Goal: Task Accomplishment & Management: Manage account settings

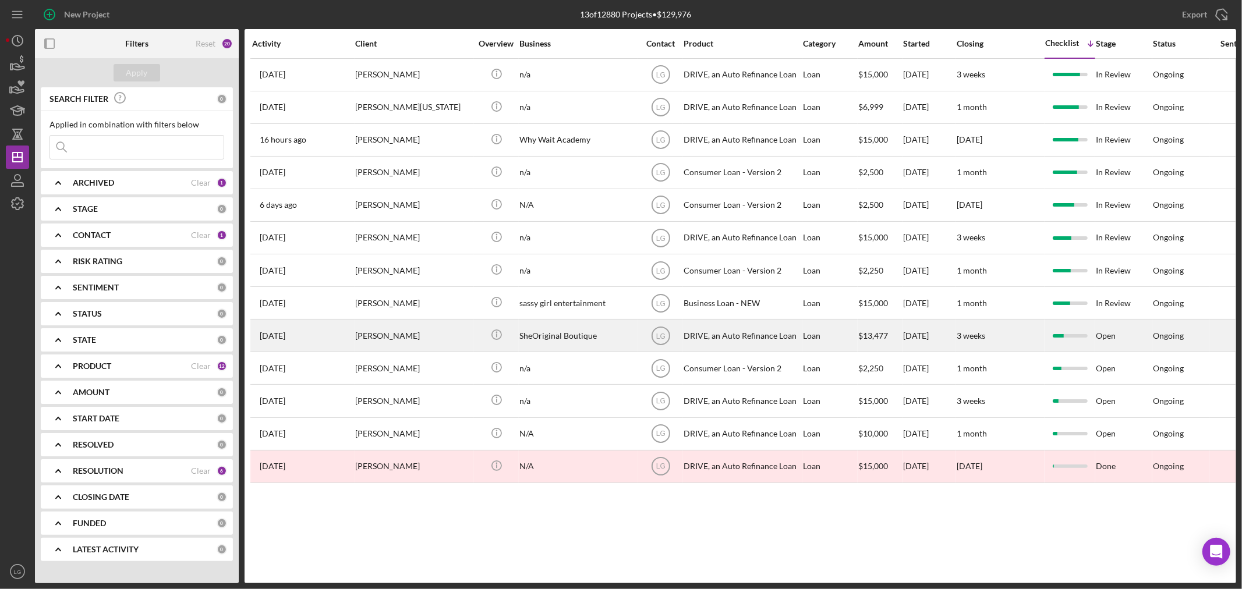
click at [370, 344] on div "[PERSON_NAME]" at bounding box center [413, 335] width 116 height 31
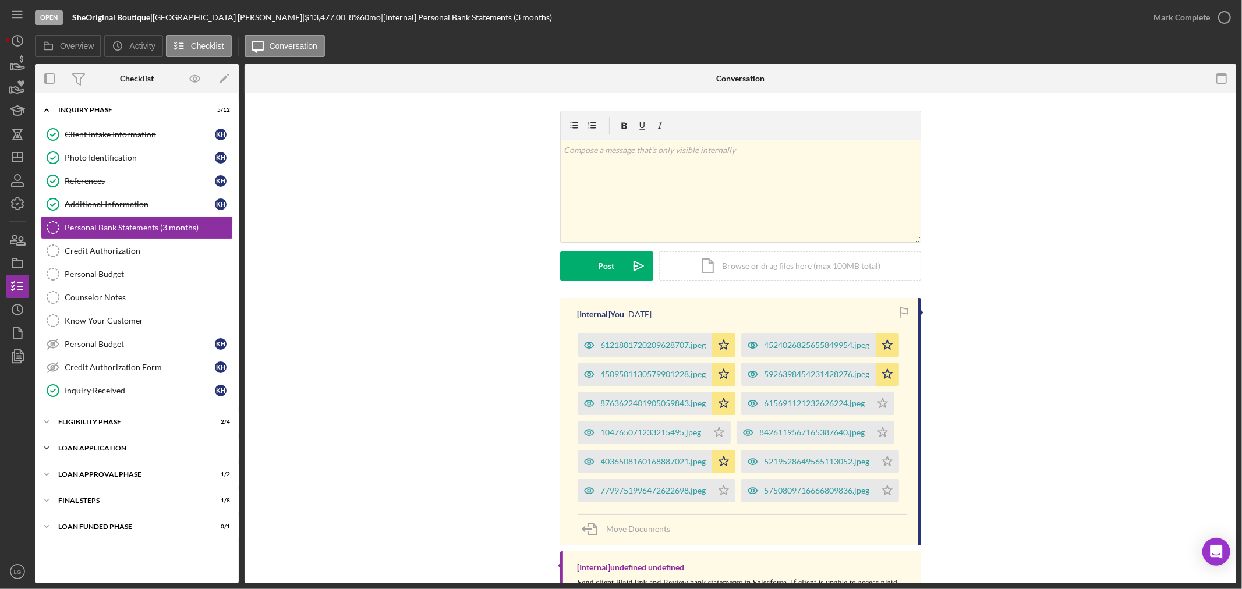
click at [167, 459] on div "Icon/Expander Loan Application 5 / 15" at bounding box center [137, 448] width 204 height 23
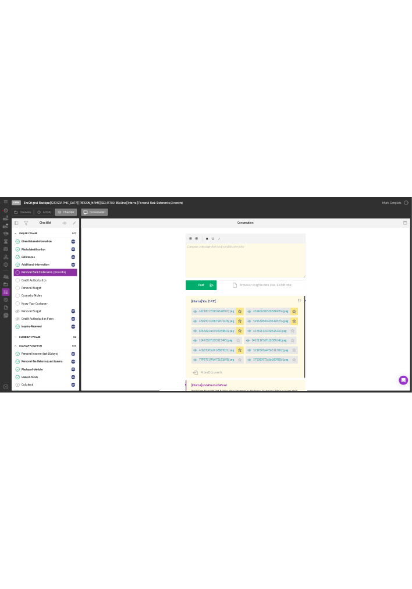
scroll to position [194, 0]
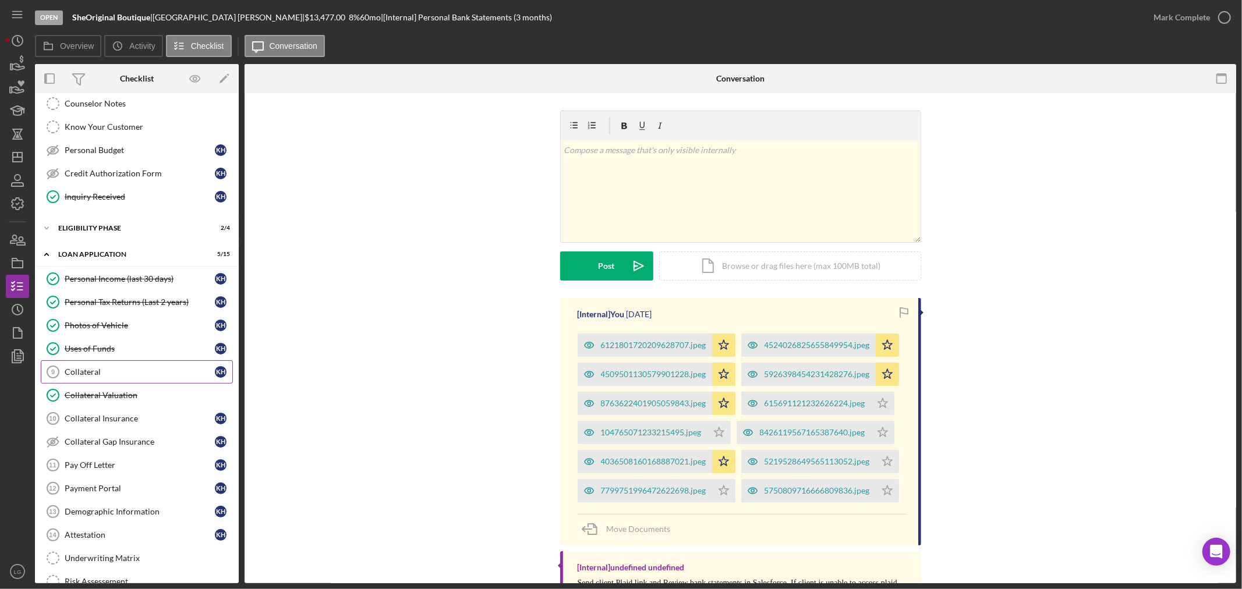
click at [112, 370] on div "Collateral" at bounding box center [140, 372] width 150 height 9
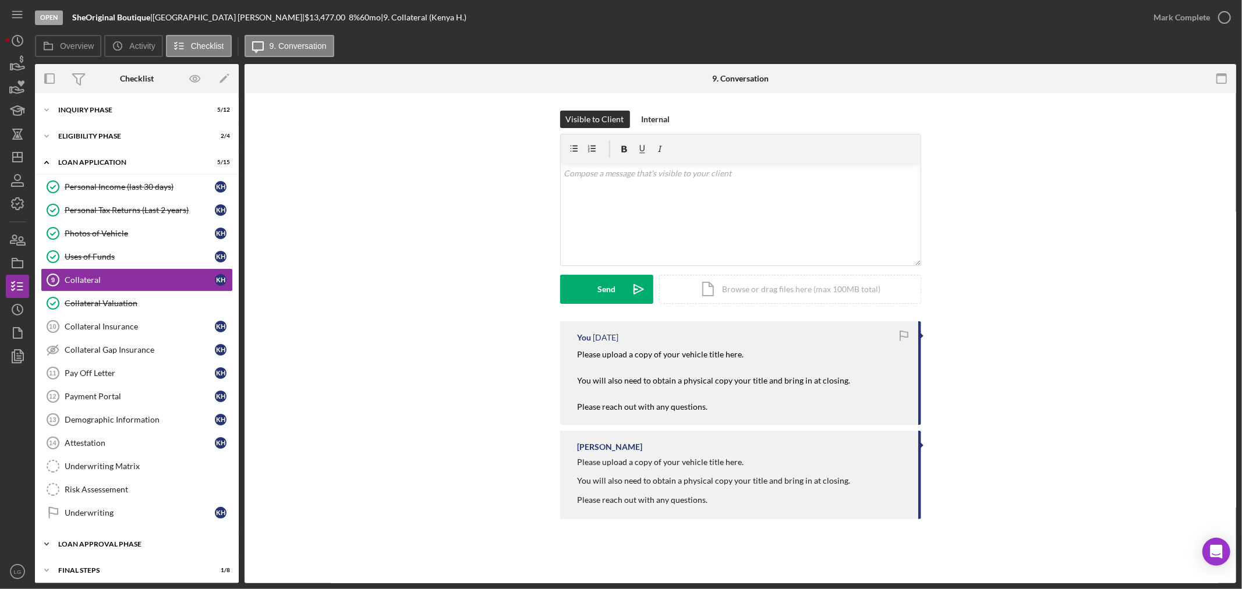
scroll to position [33, 0]
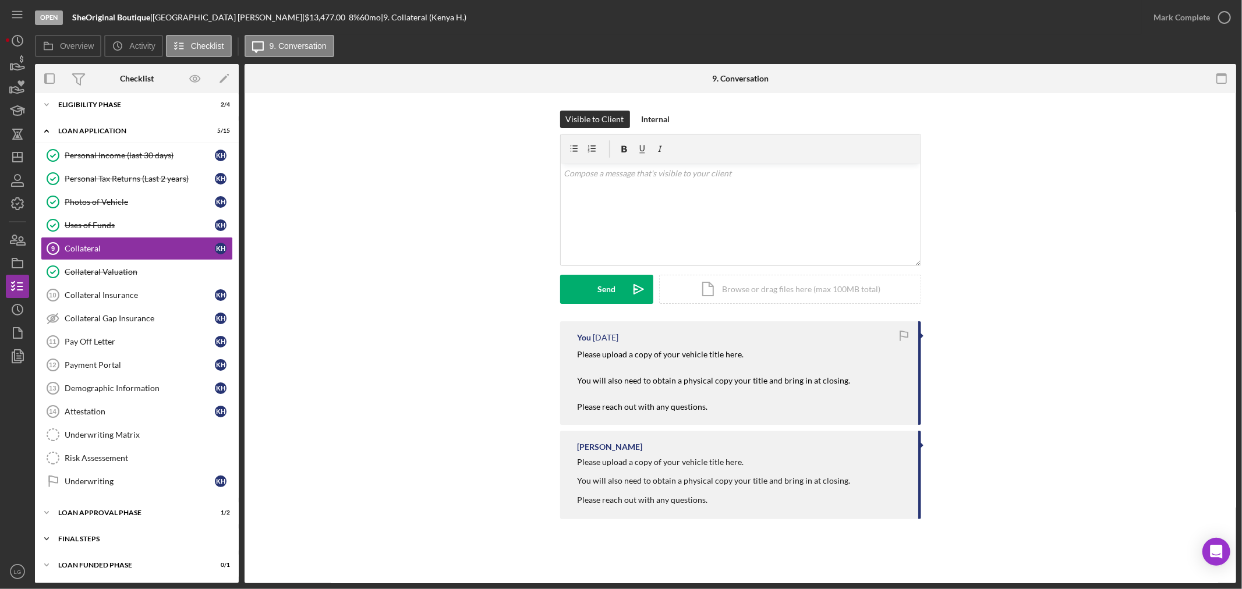
click at [144, 539] on div "FINAL STEPS" at bounding box center [141, 539] width 166 height 7
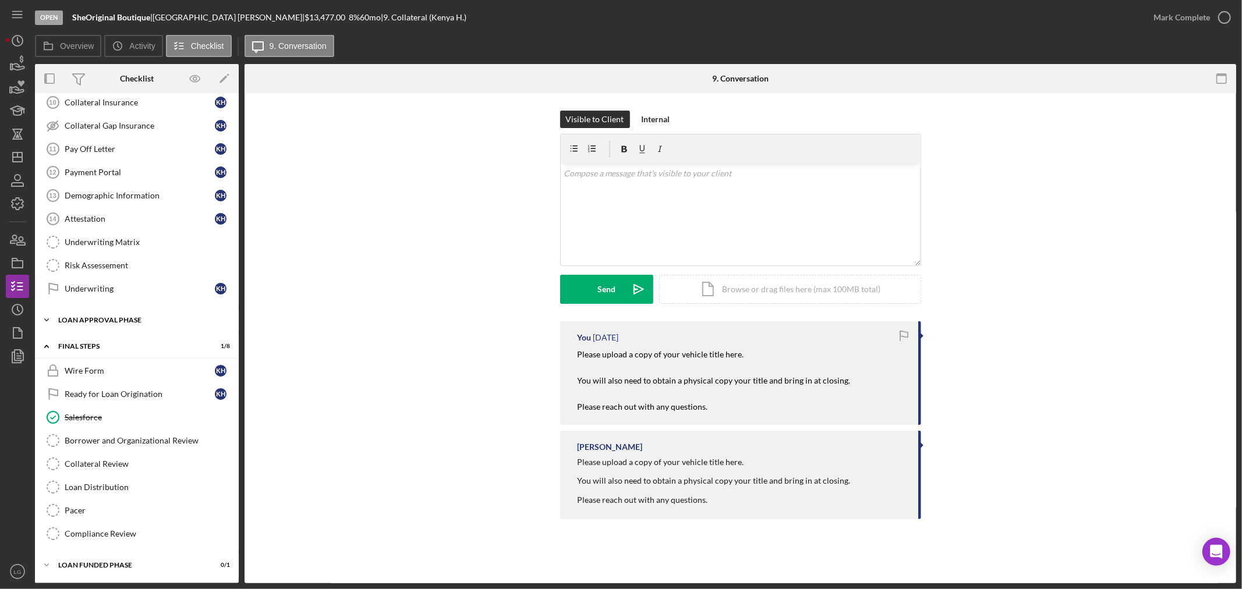
click at [154, 324] on div "Icon/Expander Loan Approval Phase 1 / 2" at bounding box center [137, 320] width 204 height 23
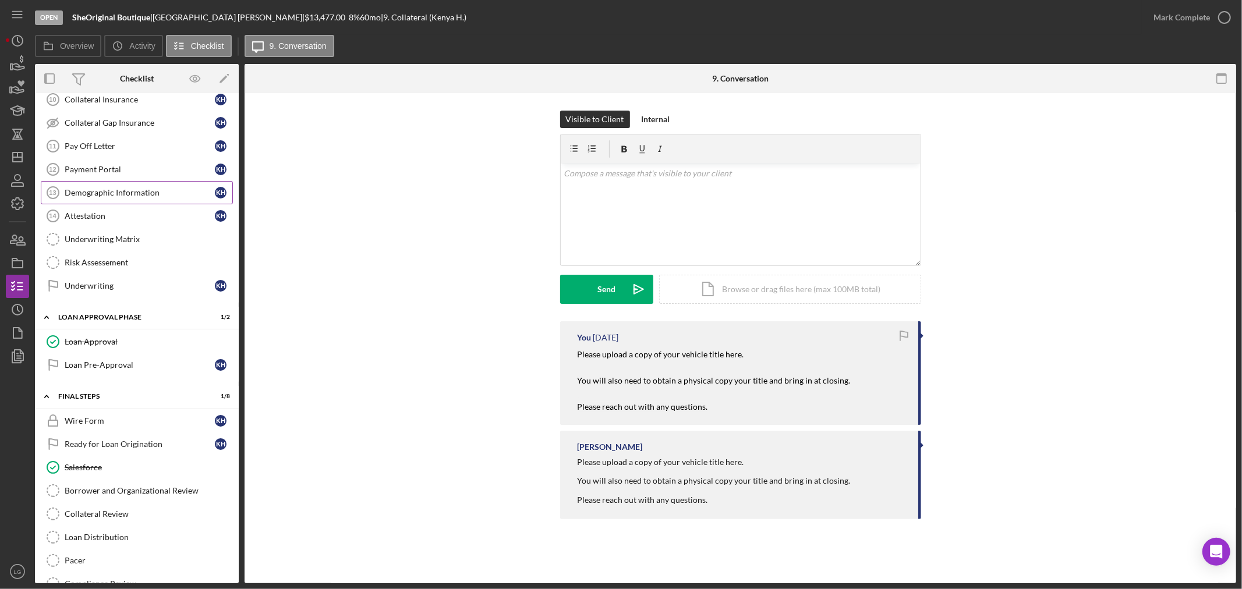
scroll to position [33, 0]
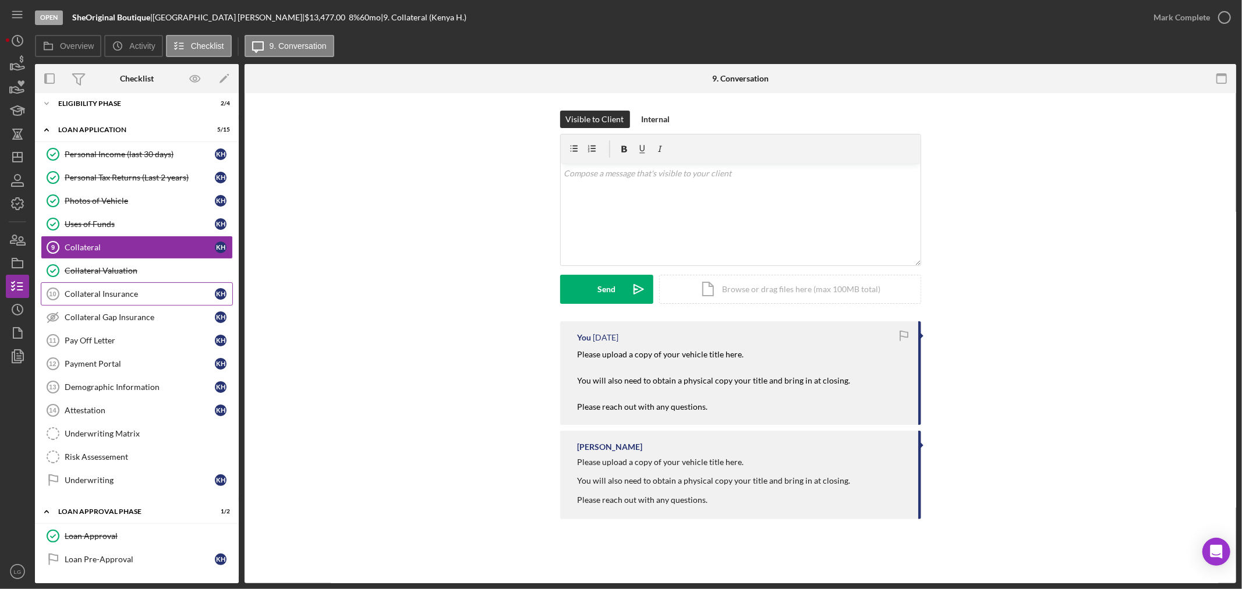
click at [160, 297] on div "Collateral Insurance" at bounding box center [140, 293] width 150 height 9
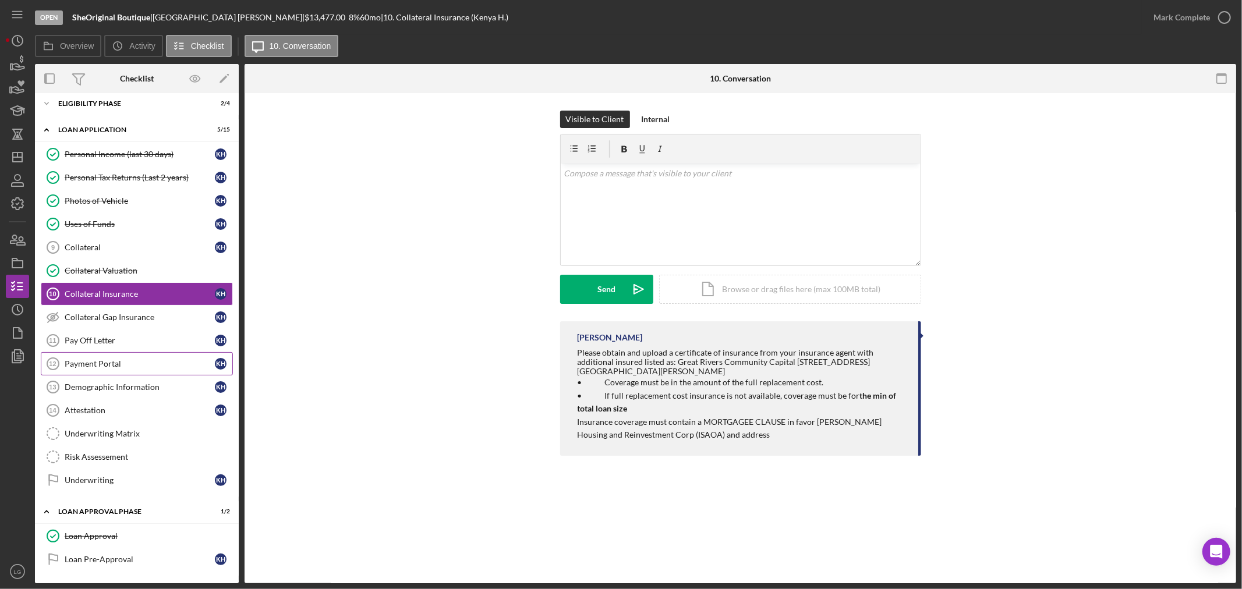
click at [164, 354] on link "Payment Portal 12 Payment Portal K H" at bounding box center [137, 363] width 192 height 23
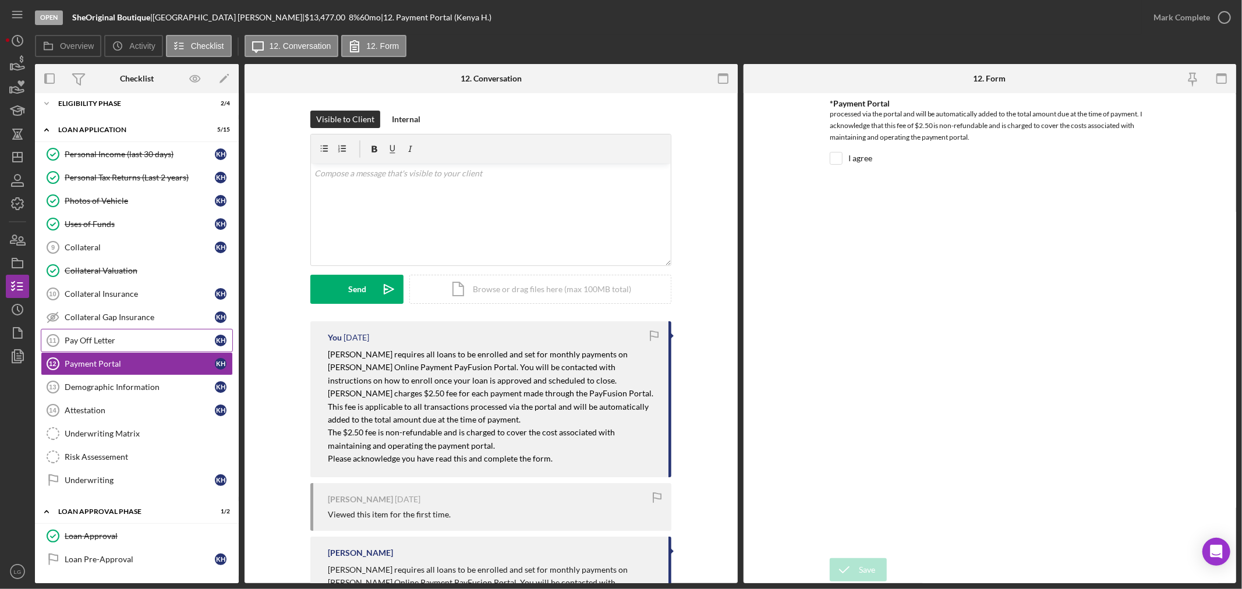
click at [161, 340] on div "Pay Off Letter" at bounding box center [140, 340] width 150 height 9
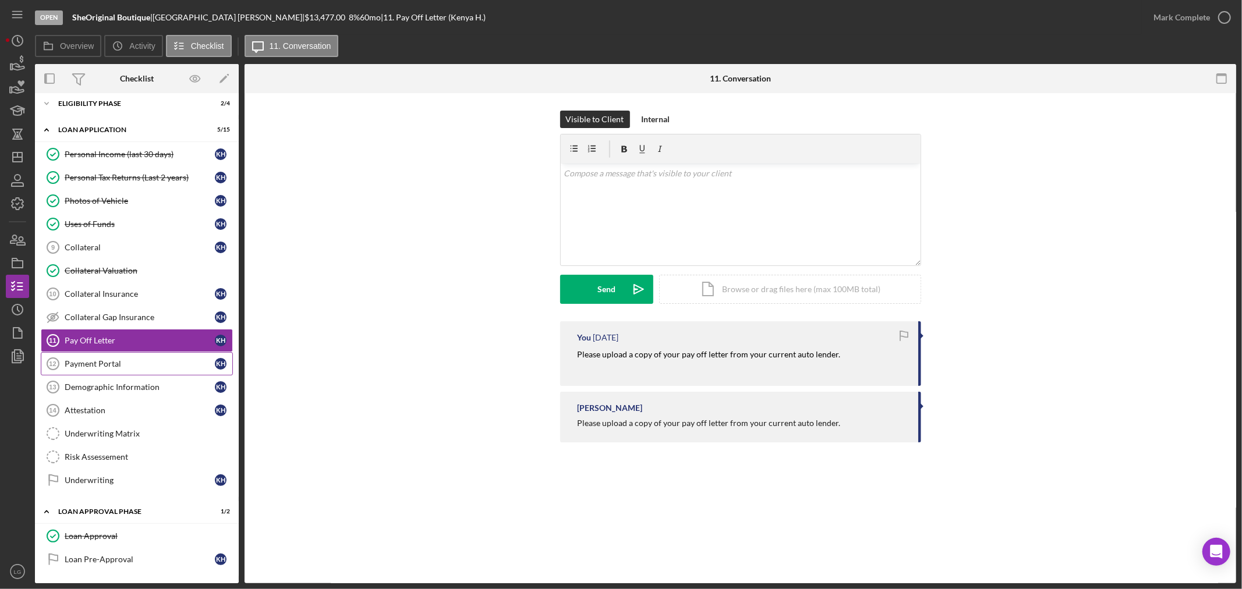
click at [163, 359] on div "Payment Portal" at bounding box center [140, 363] width 150 height 9
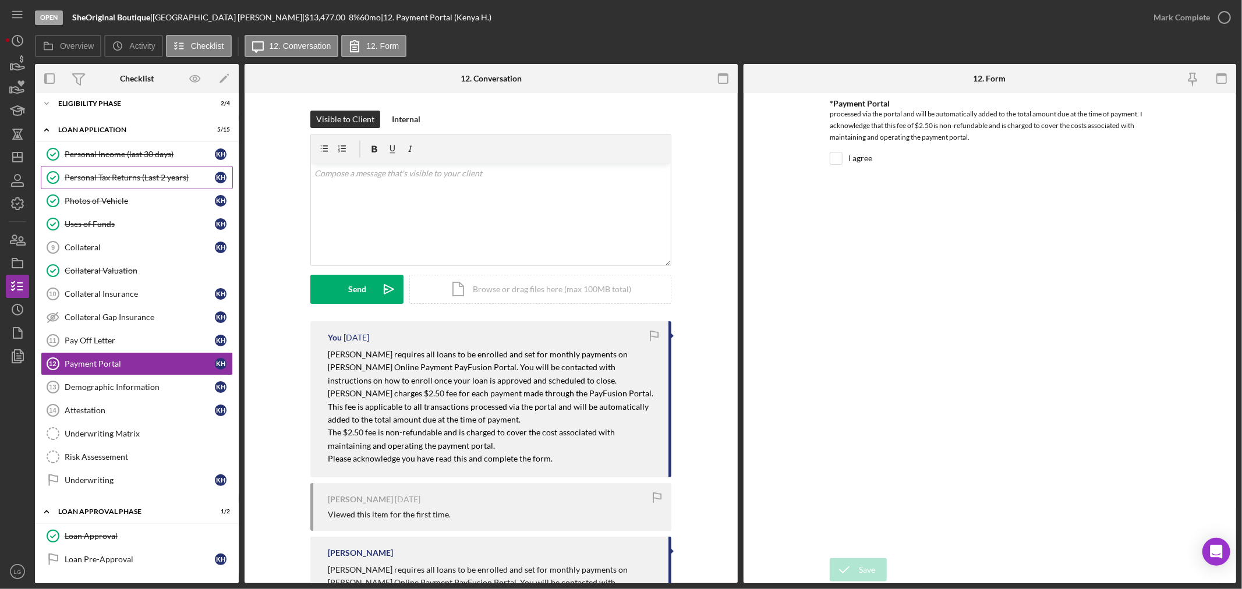
click at [123, 169] on link "Personal Tax Returns (Last 2 years) Personal Tax Returns (Last 2 years) K H" at bounding box center [137, 177] width 192 height 23
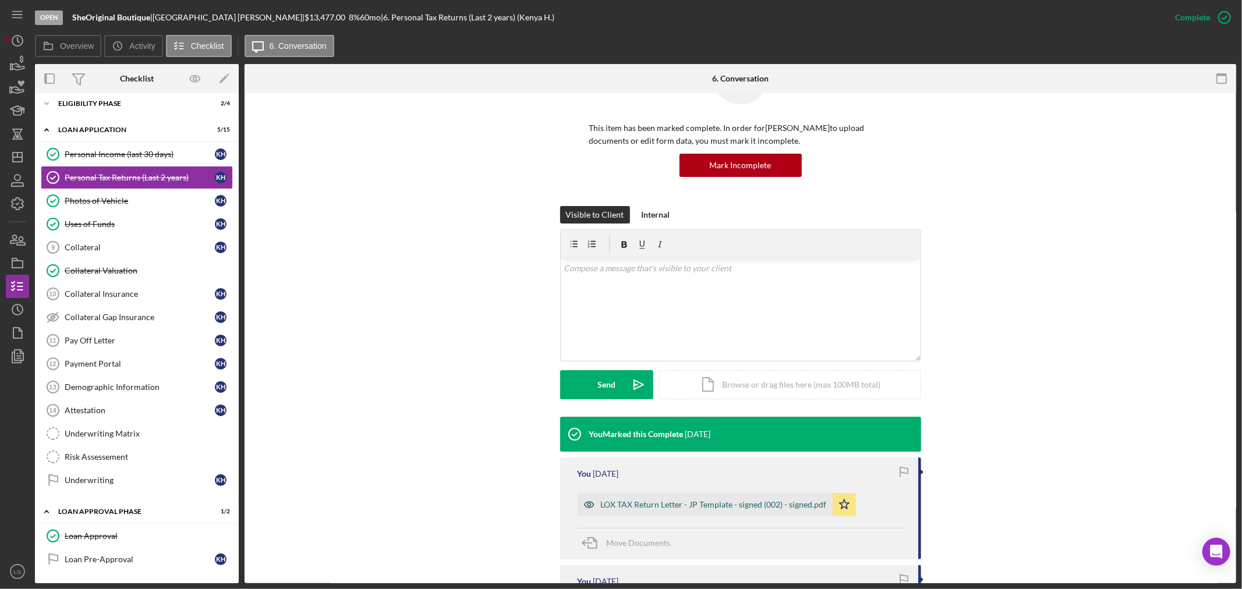
scroll to position [232, 0]
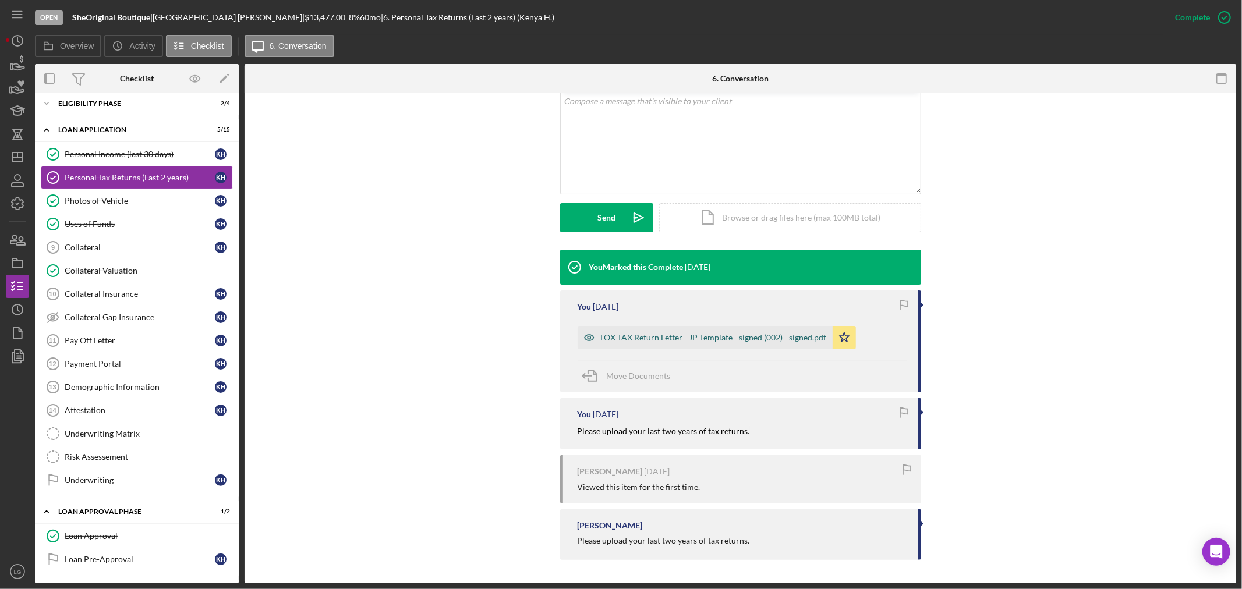
click at [659, 342] on div "LOX TAX Return Letter - JP Template - signed (002) - signed.pdf" at bounding box center [705, 337] width 255 height 23
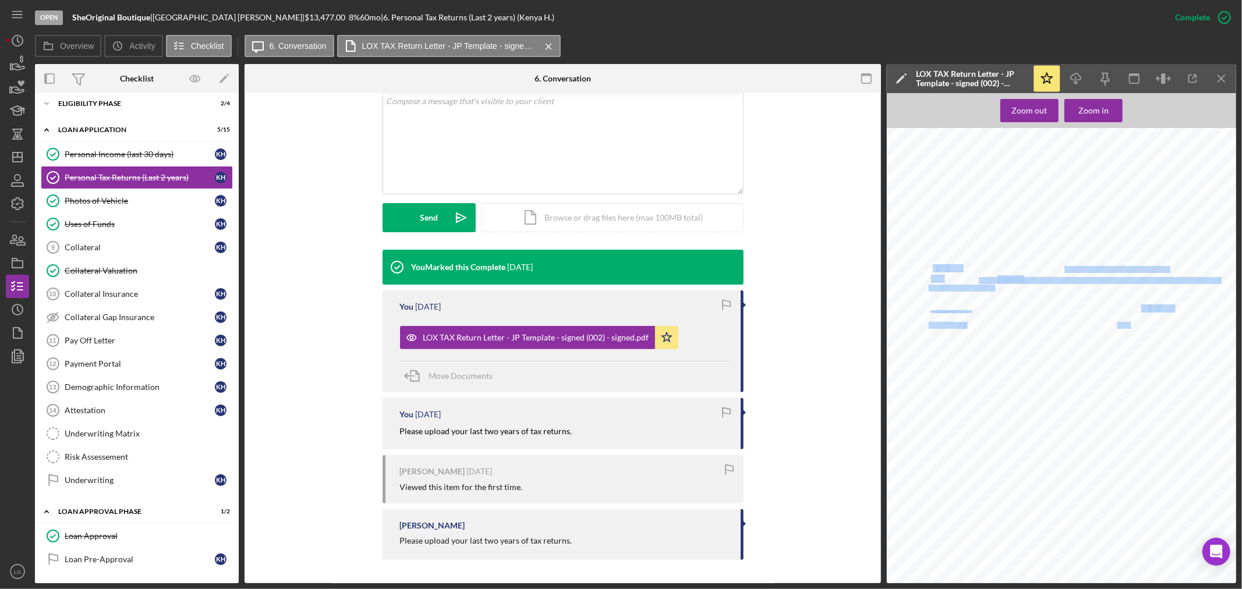
drag, startPoint x: 1072, startPoint y: 264, endPoint x: 1154, endPoint y: 263, distance: 82.1
click at [1150, 261] on div "To Whom It May Concern: Date I , have not filed federal income tax returns for …" at bounding box center [1065, 358] width 356 height 461
click at [936, 287] on span "year(s) in the near future." at bounding box center [961, 288] width 65 height 6
click at [1050, 301] on div "To Whom It May Concern: Date I , have not filed federal income tax returns for …" at bounding box center [1065, 358] width 356 height 461
drag, startPoint x: 936, startPoint y: 278, endPoint x: 1108, endPoint y: 268, distance: 172.1
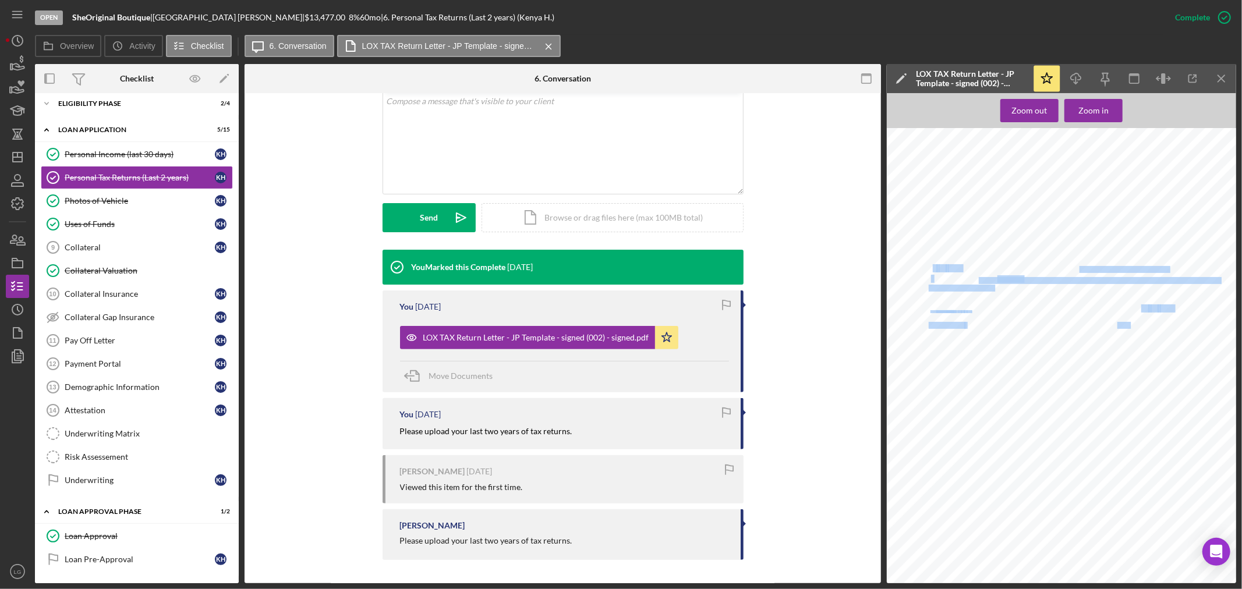
click at [1103, 267] on div "To Whom It May Concern: Date I , have not filed federal income tax returns for …" at bounding box center [1065, 358] width 356 height 461
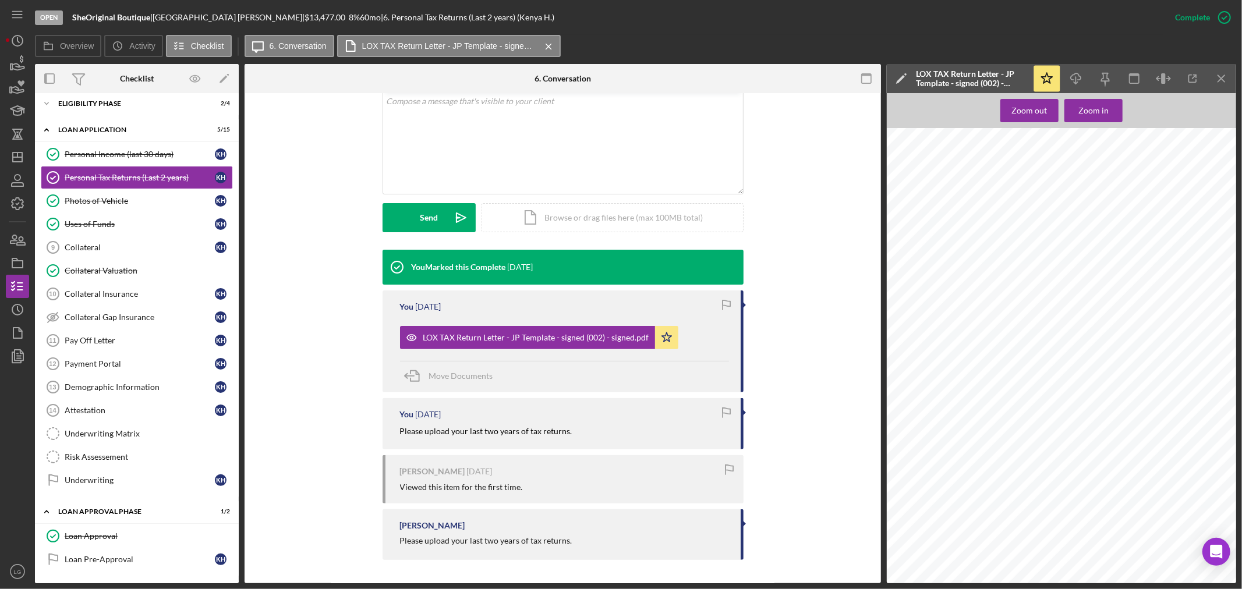
click at [1079, 196] on div "To Whom It May Concern: Date I , have not filed federal income tax returns for …" at bounding box center [1065, 358] width 356 height 461
click at [823, 307] on div "You Marked this Complete [DATE] You [DATE] LOX TAX Return Letter - JP Template …" at bounding box center [563, 408] width 602 height 316
click at [25, 240] on icon "button" at bounding box center [17, 239] width 29 height 29
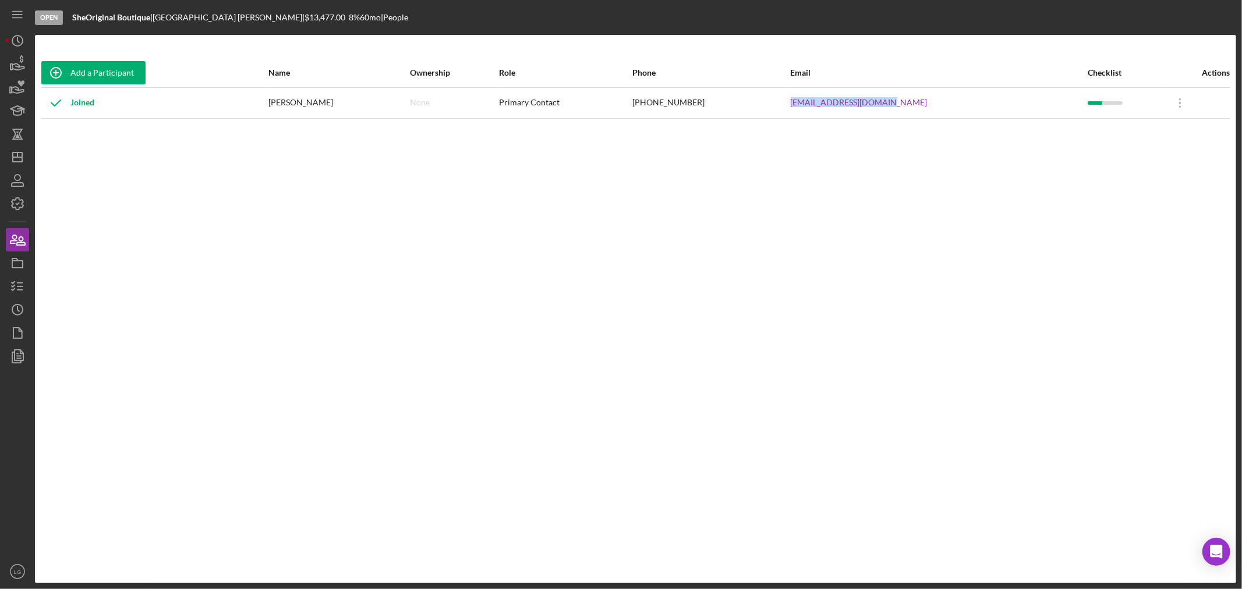
drag, startPoint x: 951, startPoint y: 100, endPoint x: 783, endPoint y: 102, distance: 167.8
click at [768, 102] on tr "Joined [GEOGRAPHIC_DATA][PERSON_NAME] None Primary Contact [PHONE_NUMBER] [EMAI…" at bounding box center [636, 102] width 1190 height 31
copy tr "[EMAIL_ADDRESS][DOMAIN_NAME]"
drag, startPoint x: 13, startPoint y: 280, endPoint x: 19, endPoint y: 277, distance: 7.0
click at [13, 280] on icon "button" at bounding box center [17, 286] width 29 height 29
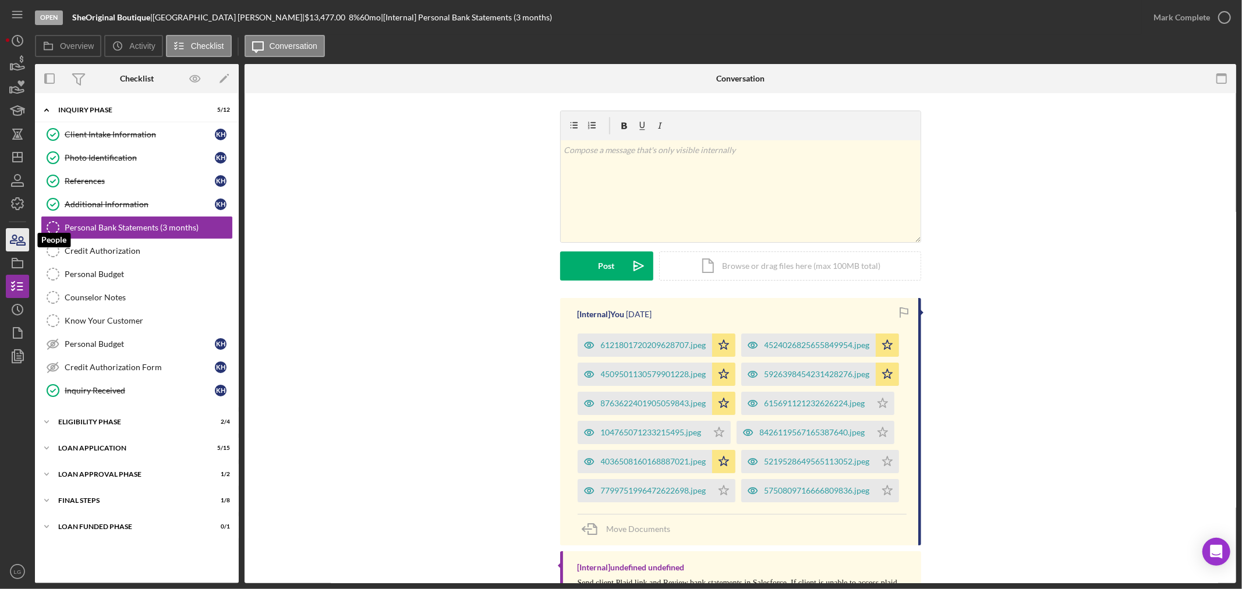
click at [13, 232] on icon "button" at bounding box center [17, 239] width 29 height 29
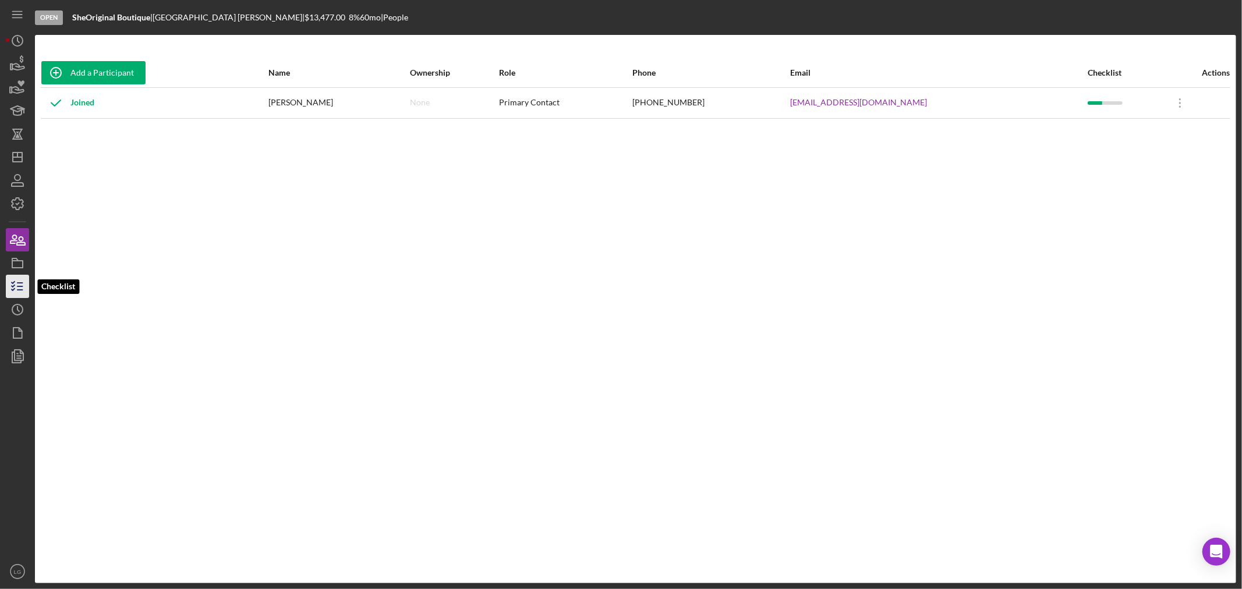
click at [20, 278] on icon "button" at bounding box center [17, 286] width 29 height 29
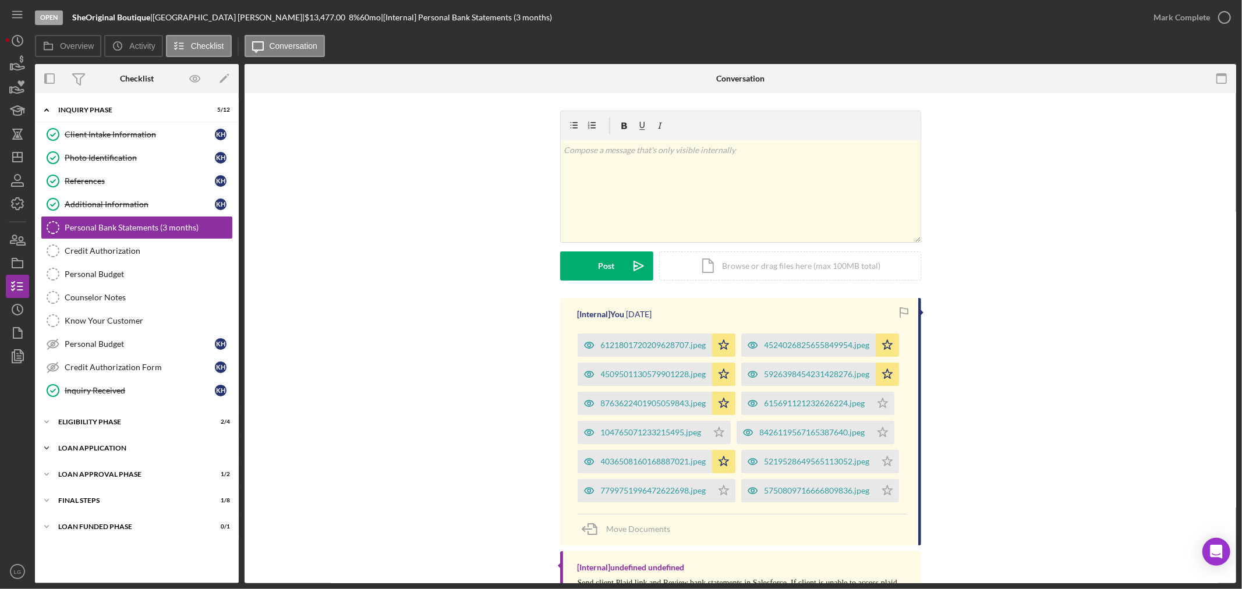
click at [196, 446] on div "Icon/Expander Loan Application 5 / 15" at bounding box center [137, 448] width 204 height 23
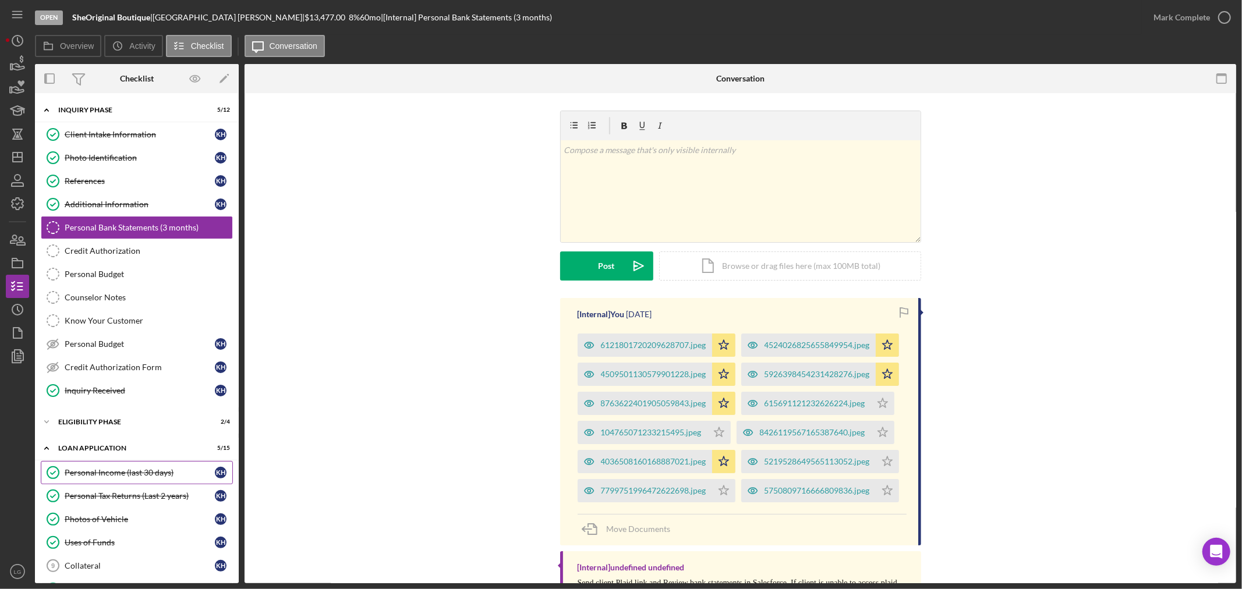
scroll to position [321, 0]
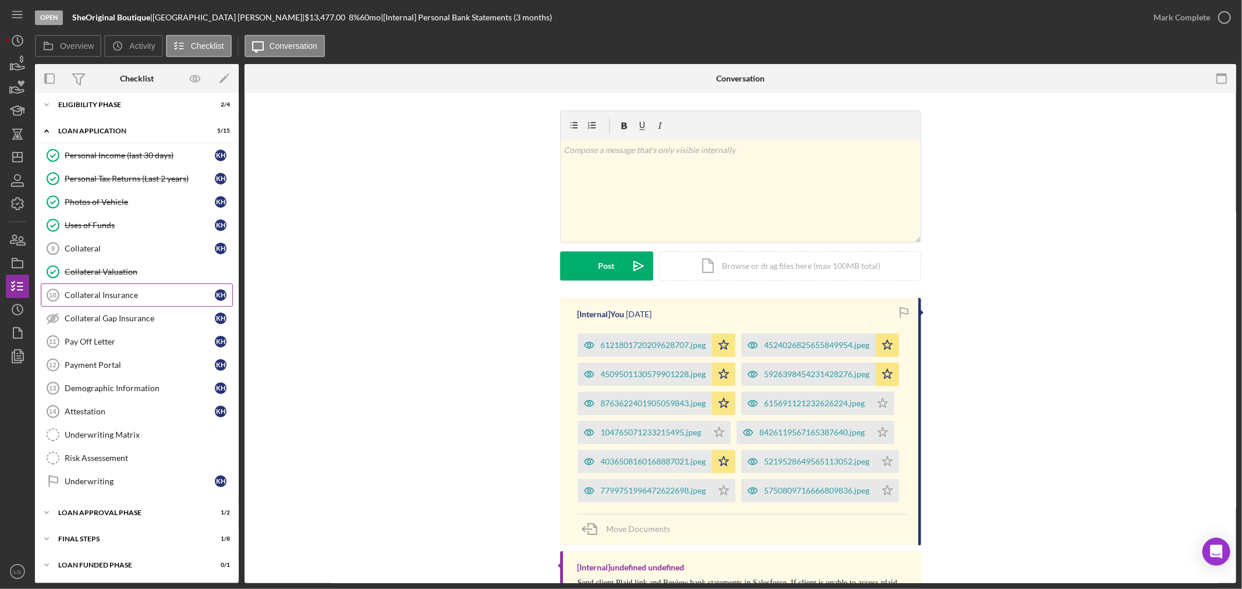
click at [140, 287] on link "Collateral Insurance 10 Collateral Insurance K H" at bounding box center [137, 295] width 192 height 23
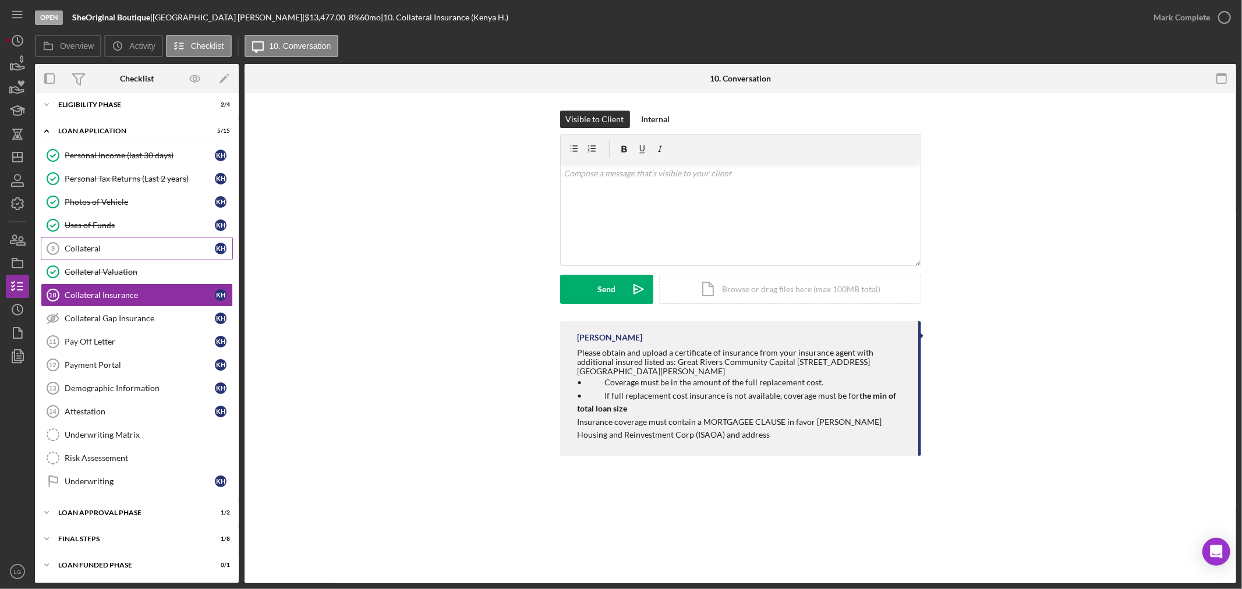
click at [112, 244] on div "Collateral" at bounding box center [140, 248] width 150 height 9
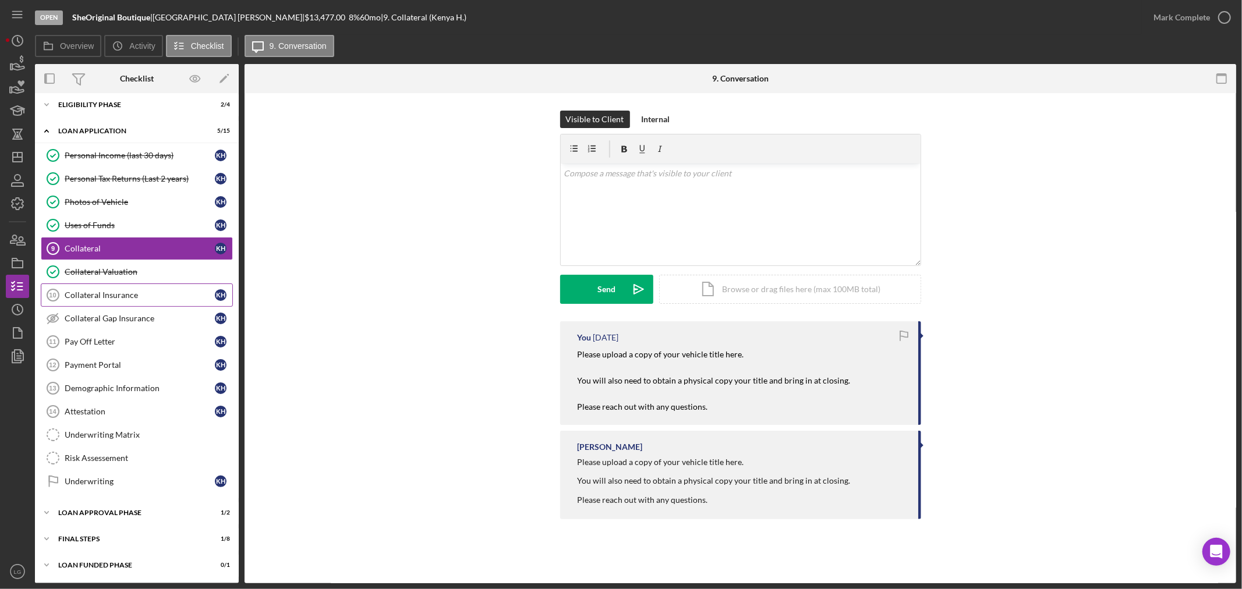
click at [122, 295] on div "Collateral Insurance" at bounding box center [140, 295] width 150 height 9
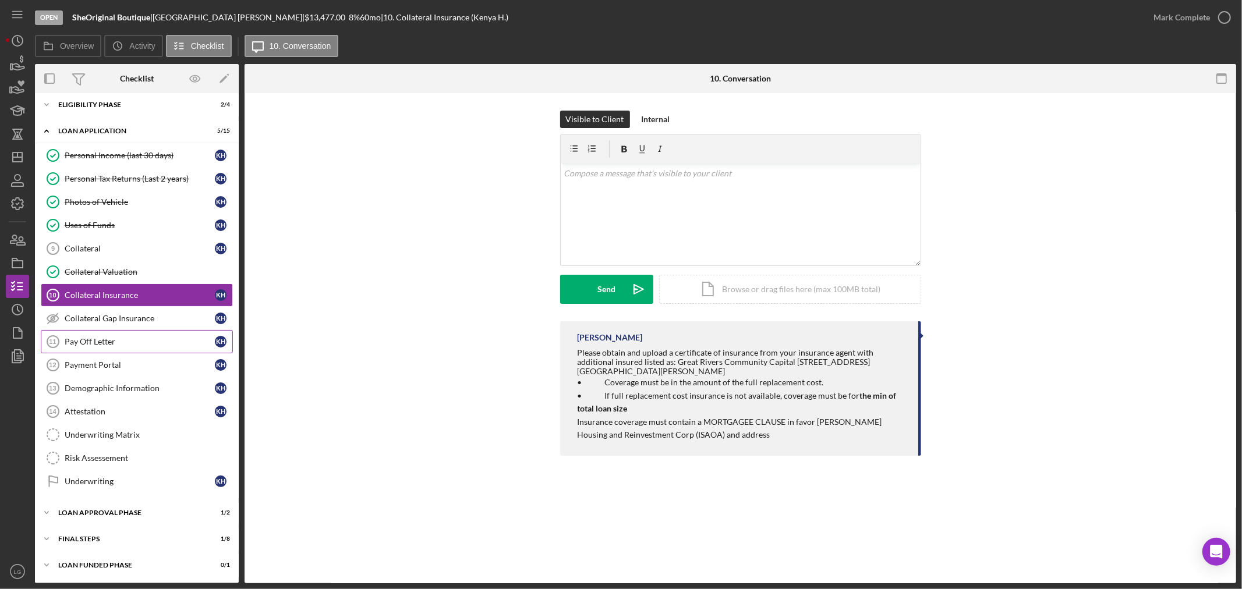
click at [115, 345] on div "Pay Off Letter" at bounding box center [140, 341] width 150 height 9
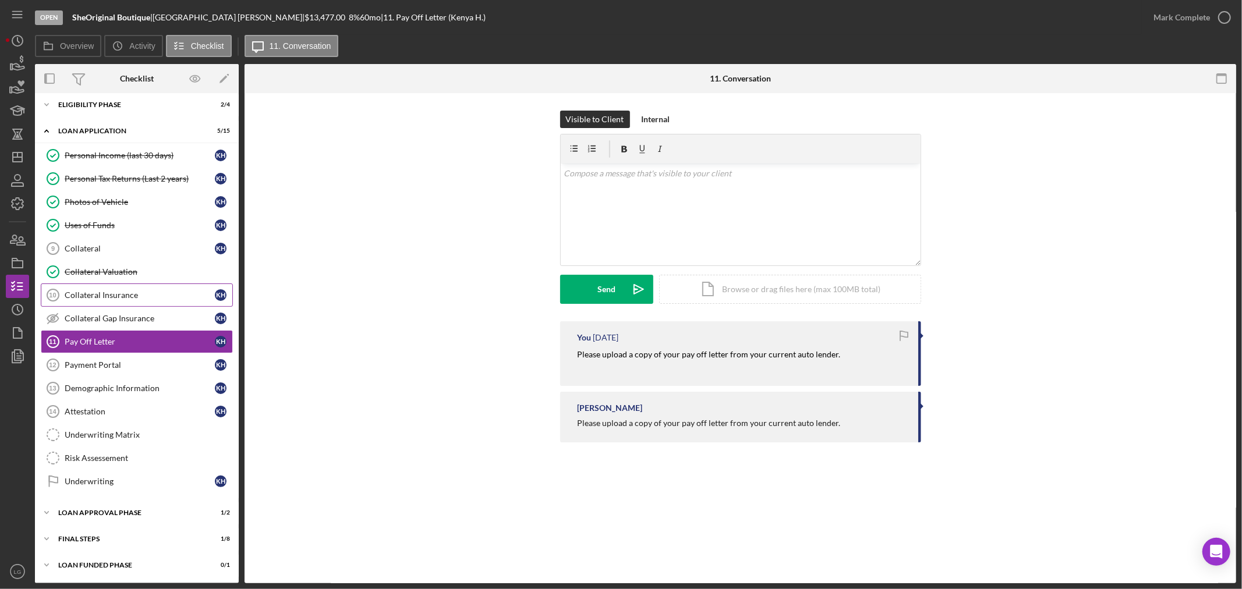
click at [146, 291] on div "Collateral Insurance" at bounding box center [140, 295] width 150 height 9
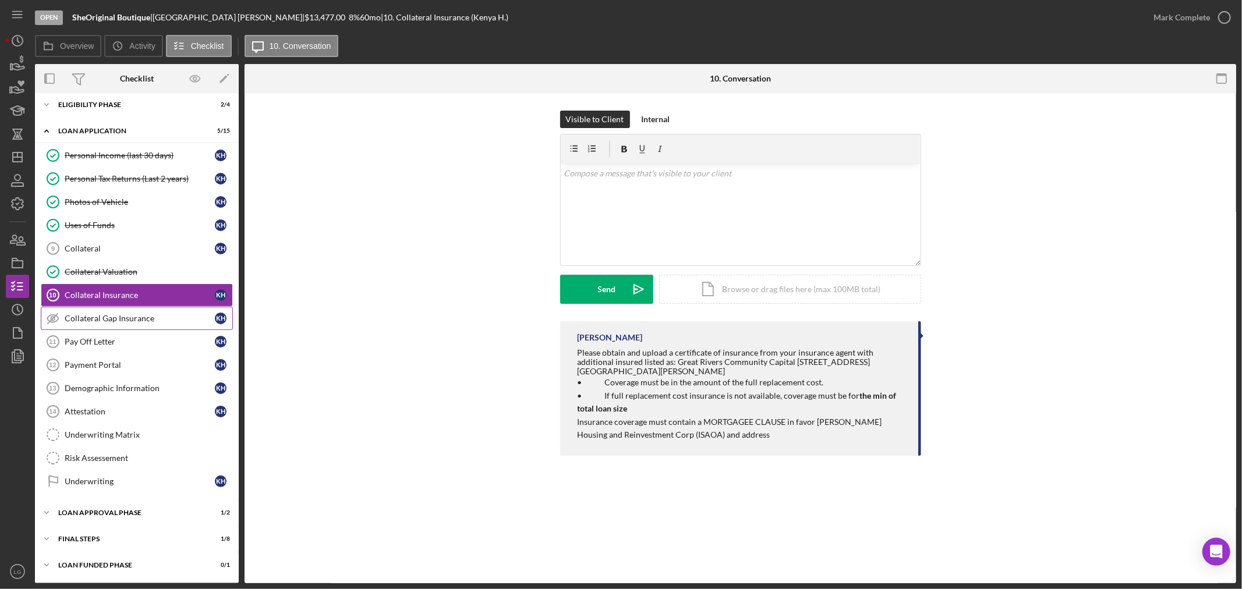
click at [100, 309] on link "Collateral Gap Insurance Collateral Gap Insurance K H" at bounding box center [137, 318] width 192 height 23
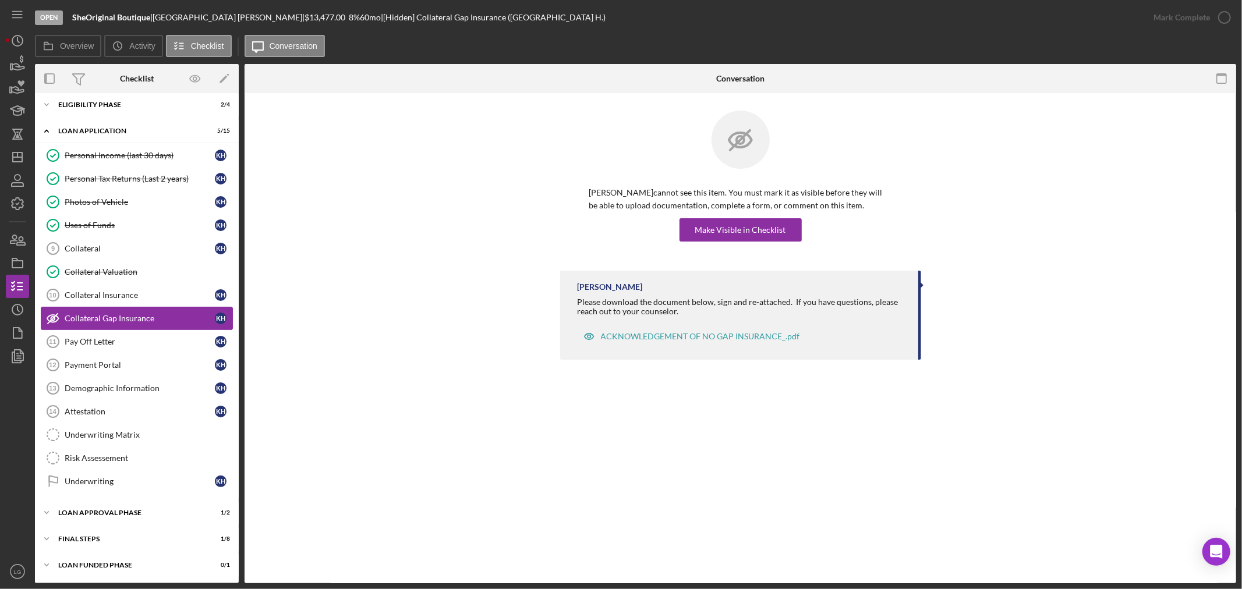
scroll to position [321, 0]
click at [708, 238] on div "Make Visible in Checklist" at bounding box center [740, 229] width 91 height 23
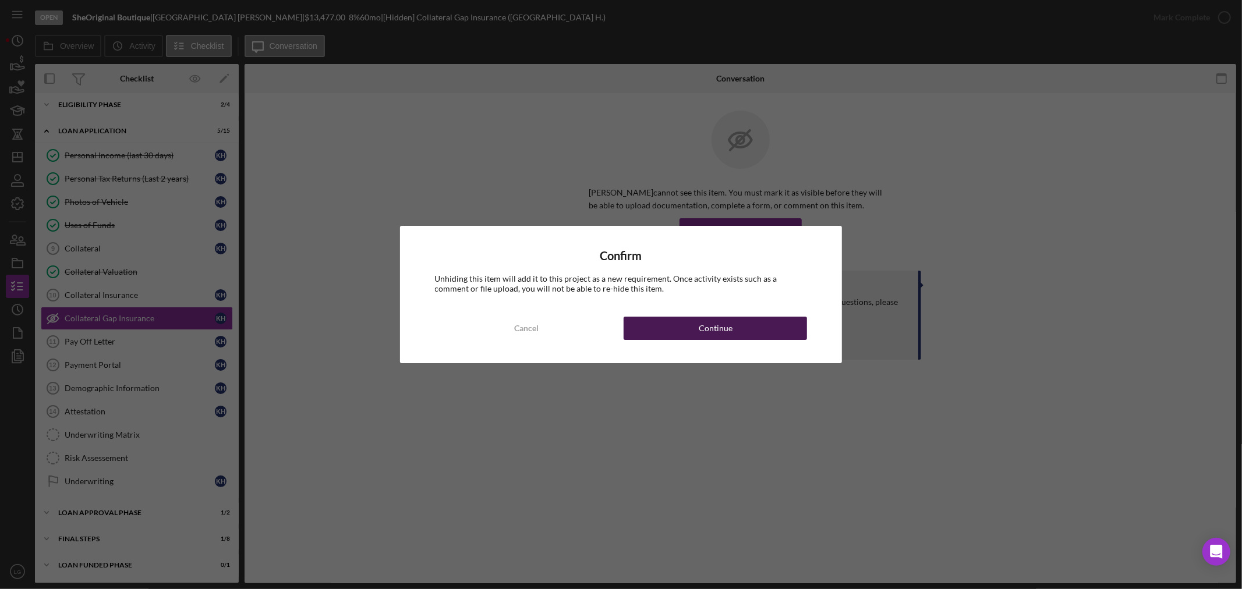
click at [706, 334] on div "Continue" at bounding box center [716, 328] width 34 height 23
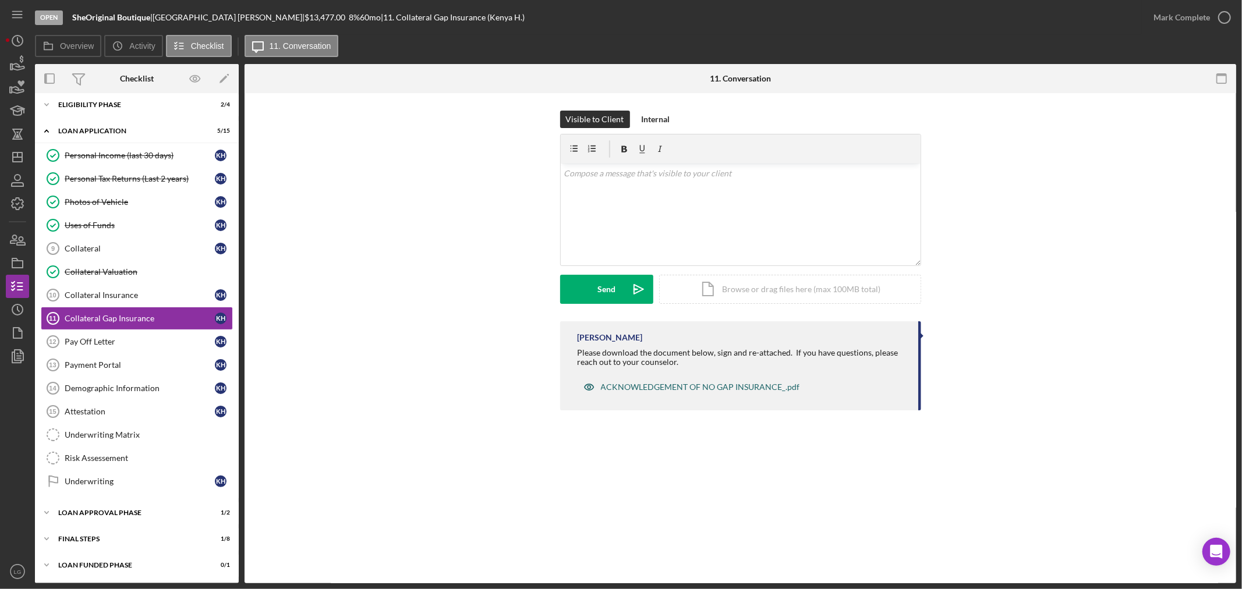
click at [630, 391] on div "ACKNOWLEDGEMENT OF NO GAP INSURANCE_.pdf" at bounding box center [700, 387] width 199 height 9
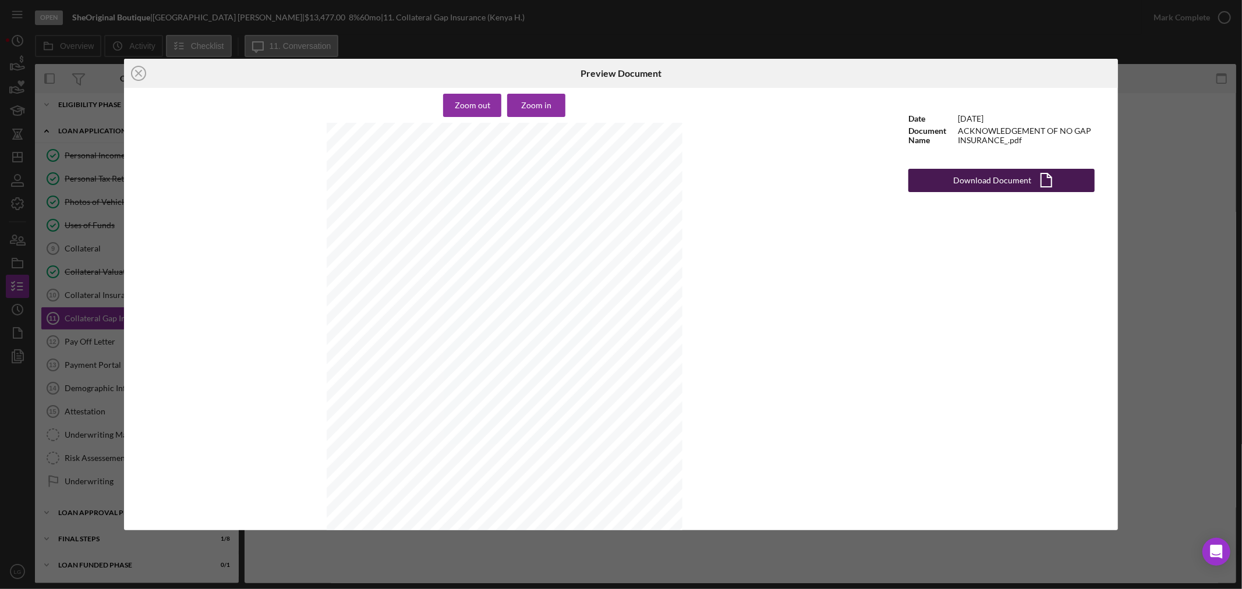
click at [1026, 182] on div "Download Document" at bounding box center [993, 180] width 78 height 23
click at [143, 77] on icon "Icon/Close" at bounding box center [138, 73] width 29 height 29
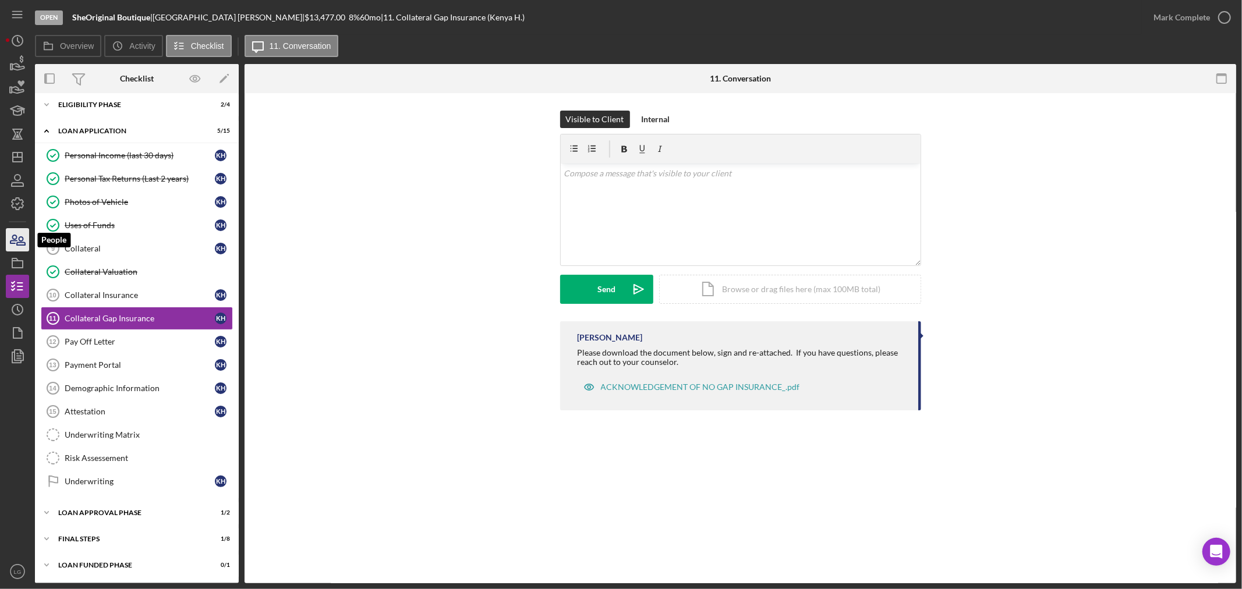
click at [14, 232] on icon "button" at bounding box center [17, 239] width 29 height 29
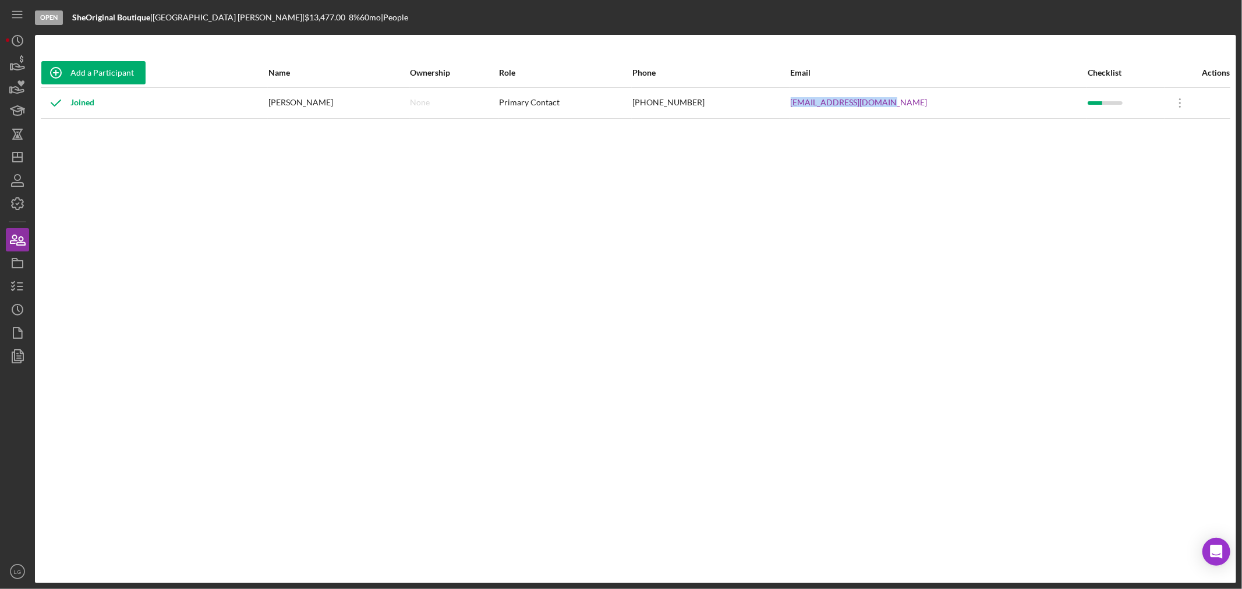
drag, startPoint x: 945, startPoint y: 106, endPoint x: 799, endPoint y: 114, distance: 146.4
click at [799, 114] on tr "Joined [GEOGRAPHIC_DATA][PERSON_NAME] None Primary Contact [PHONE_NUMBER] [EMAI…" at bounding box center [636, 102] width 1190 height 31
copy tr "[EMAIL_ADDRESS][DOMAIN_NAME]"
click at [667, 556] on div "Add a Participant Name Ownership Role Phone Email Checklist Actions Joined [GEO…" at bounding box center [636, 309] width 1202 height 502
click at [13, 278] on icon "button" at bounding box center [17, 286] width 29 height 29
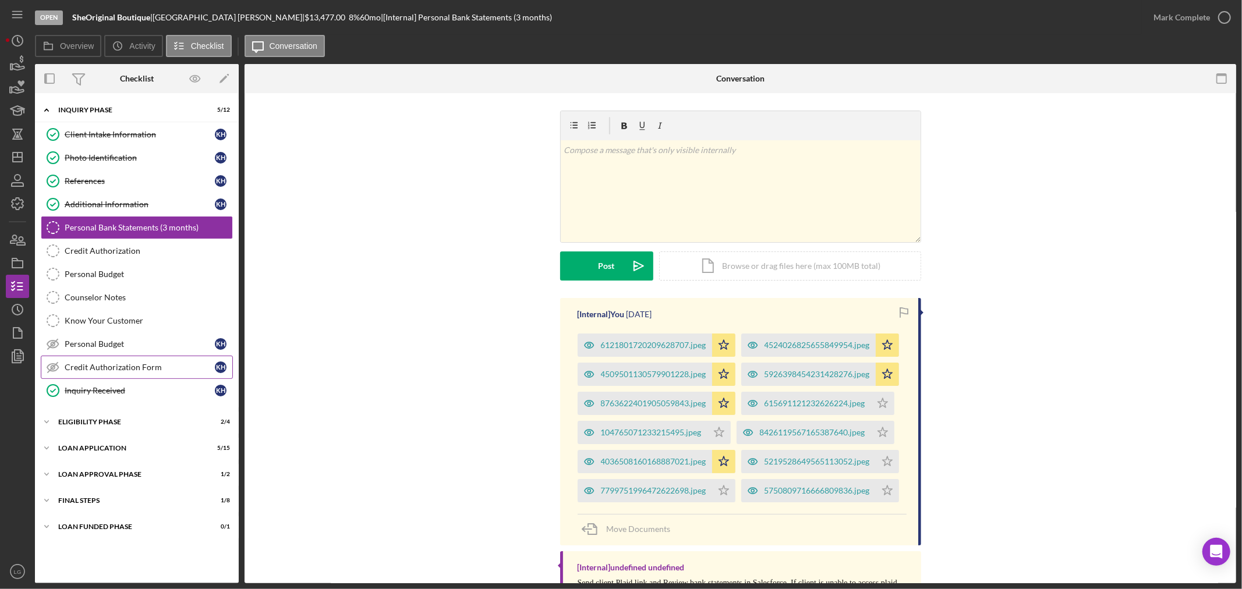
click at [196, 379] on link "Credit Authorization Form Credit Authorization Form K H" at bounding box center [137, 367] width 192 height 23
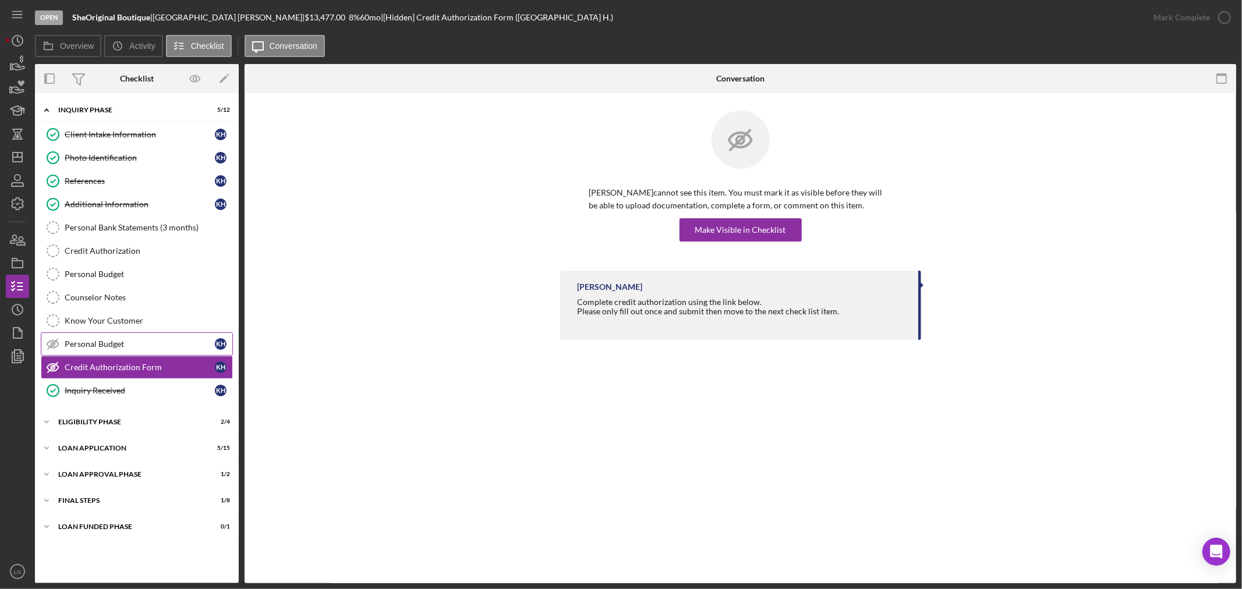
click at [151, 342] on div "Personal Budget" at bounding box center [140, 344] width 150 height 9
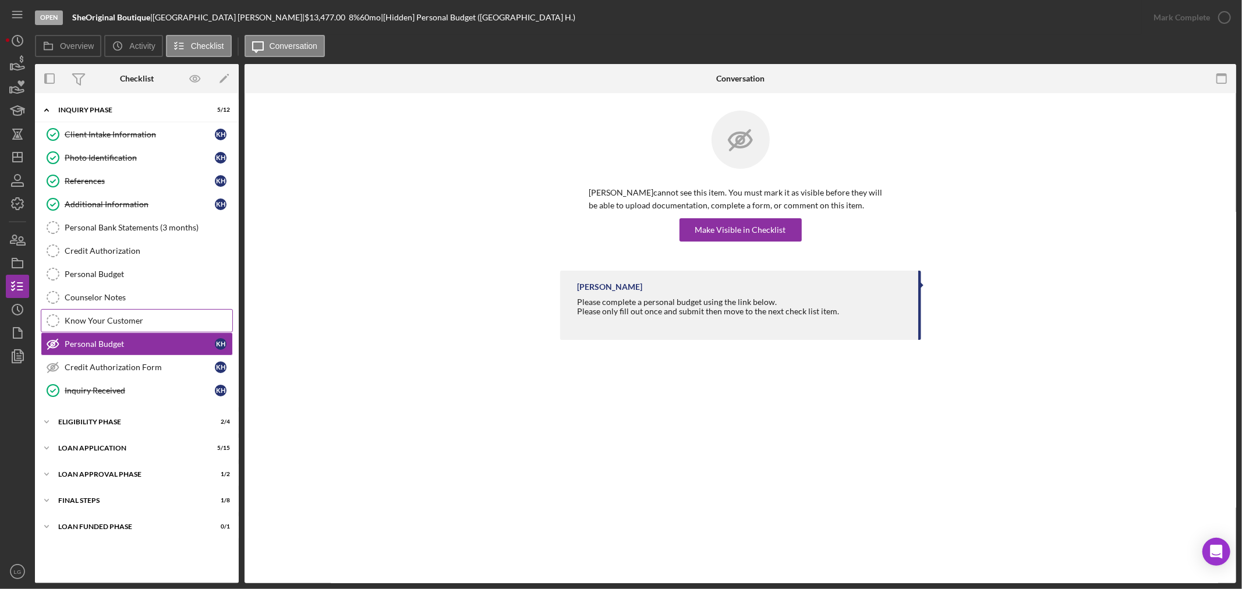
click at [119, 322] on div "Know Your Customer" at bounding box center [149, 320] width 168 height 9
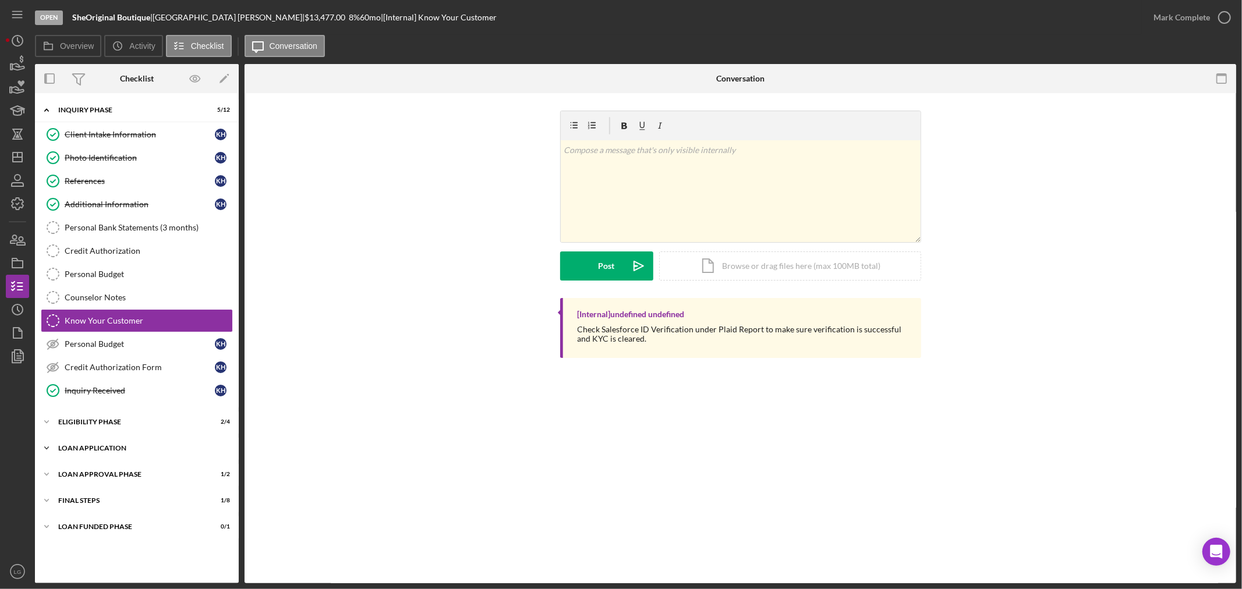
click at [154, 453] on div "Icon/Expander Loan Application 5 / 15" at bounding box center [137, 448] width 204 height 23
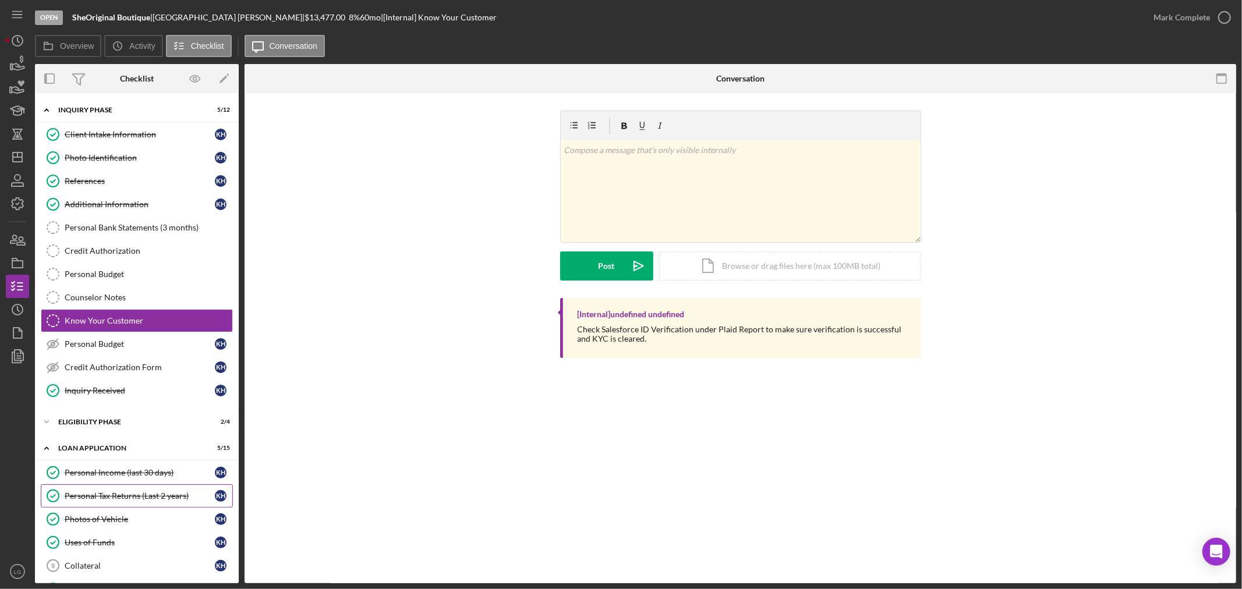
scroll to position [129, 0]
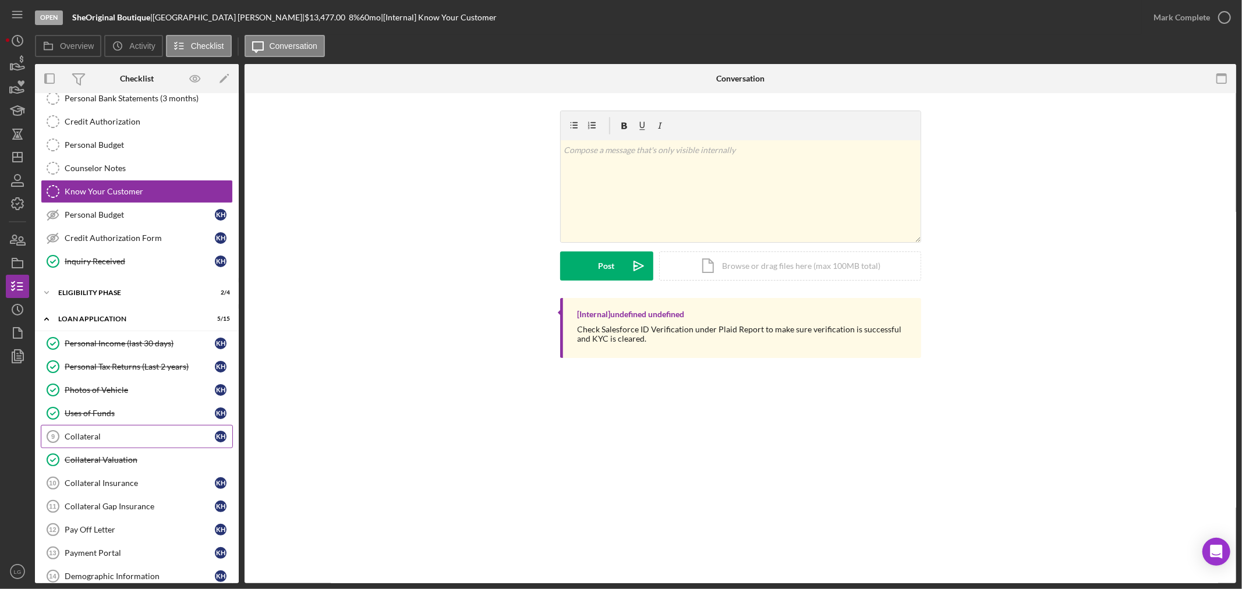
click at [108, 439] on div "Collateral" at bounding box center [140, 436] width 150 height 9
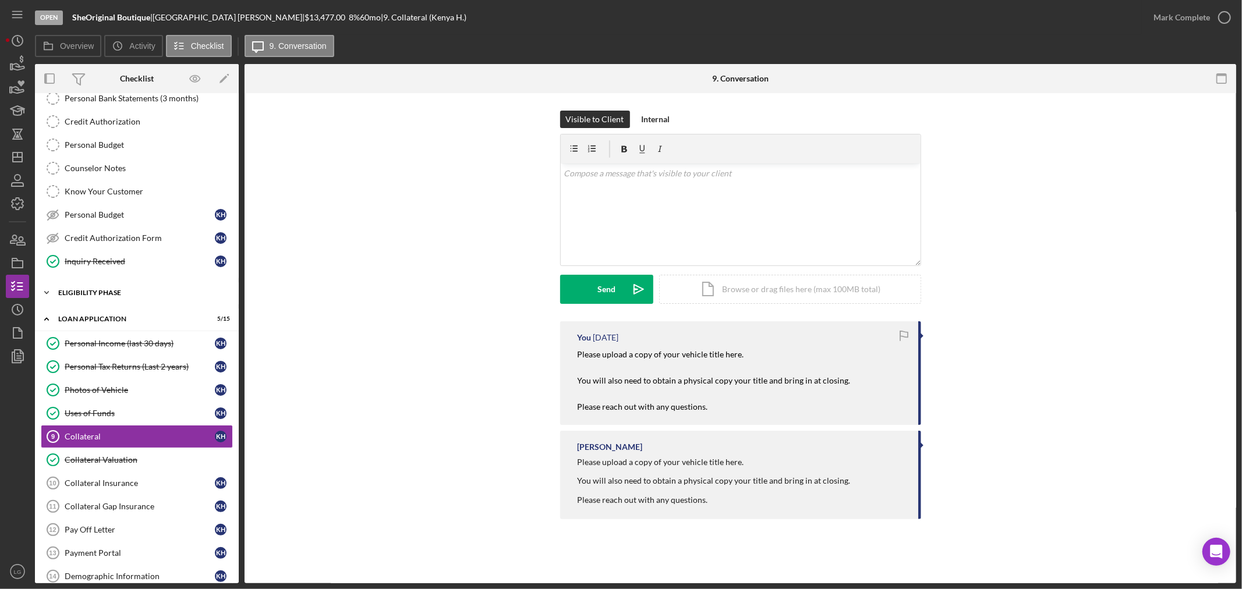
click at [126, 299] on div "Icon/Expander Eligibility Phase 2 / 4" at bounding box center [137, 292] width 204 height 23
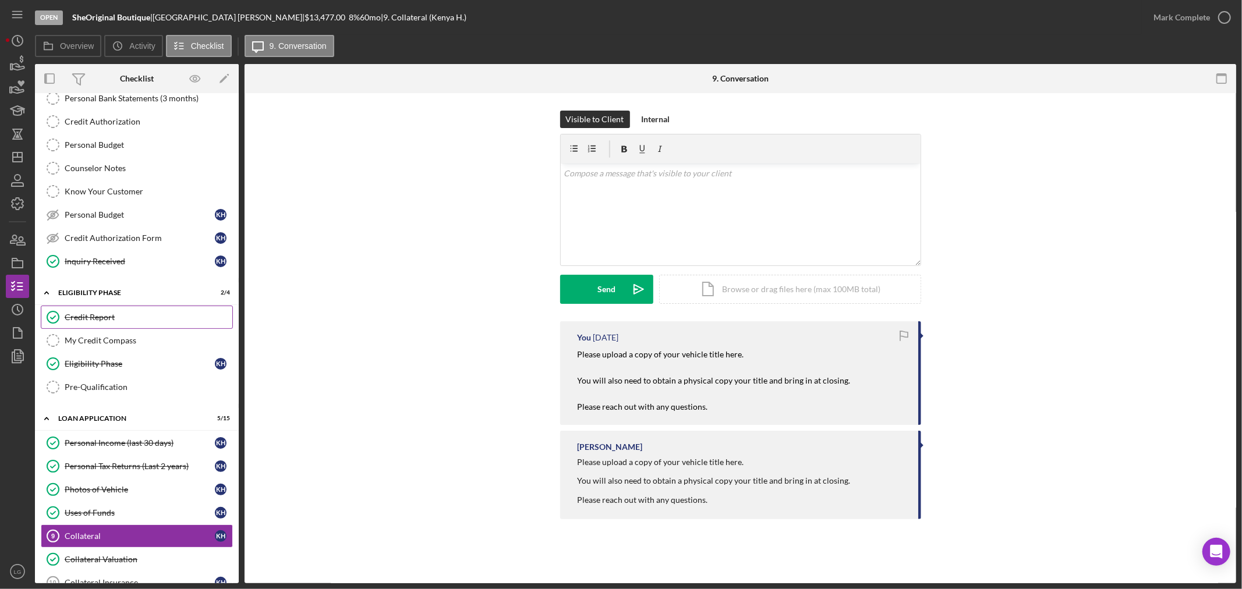
click at [125, 322] on div "Credit Report" at bounding box center [149, 317] width 168 height 9
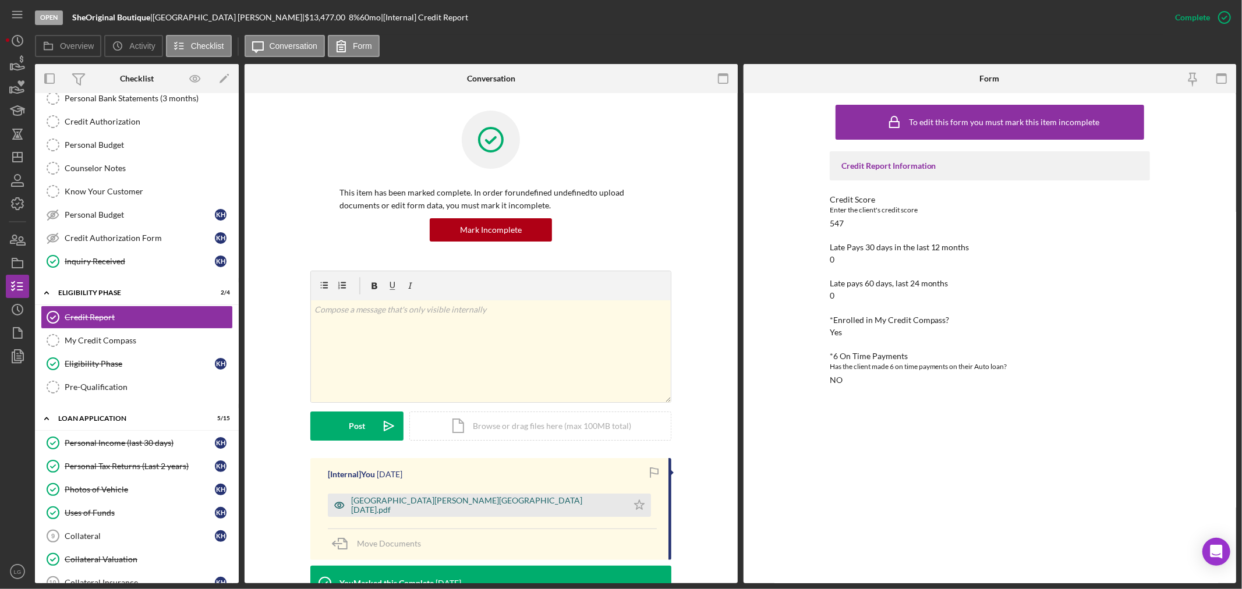
click at [417, 511] on div "[GEOGRAPHIC_DATA][PERSON_NAME][GEOGRAPHIC_DATA] [DATE].pdf" at bounding box center [478, 505] width 300 height 23
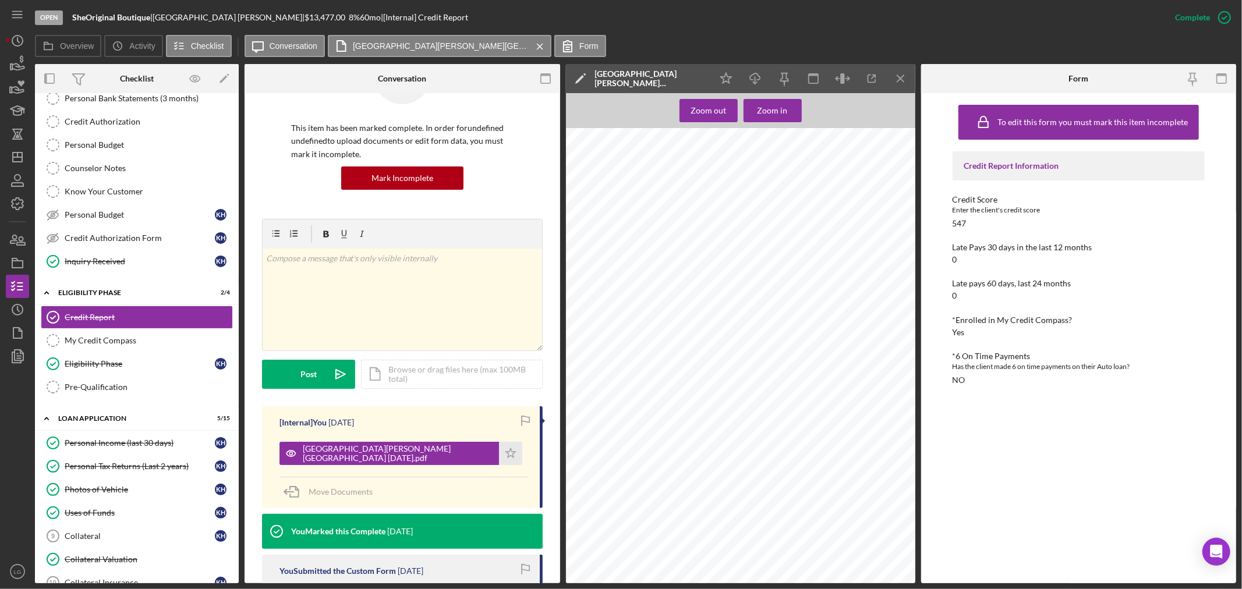
scroll to position [246, 0]
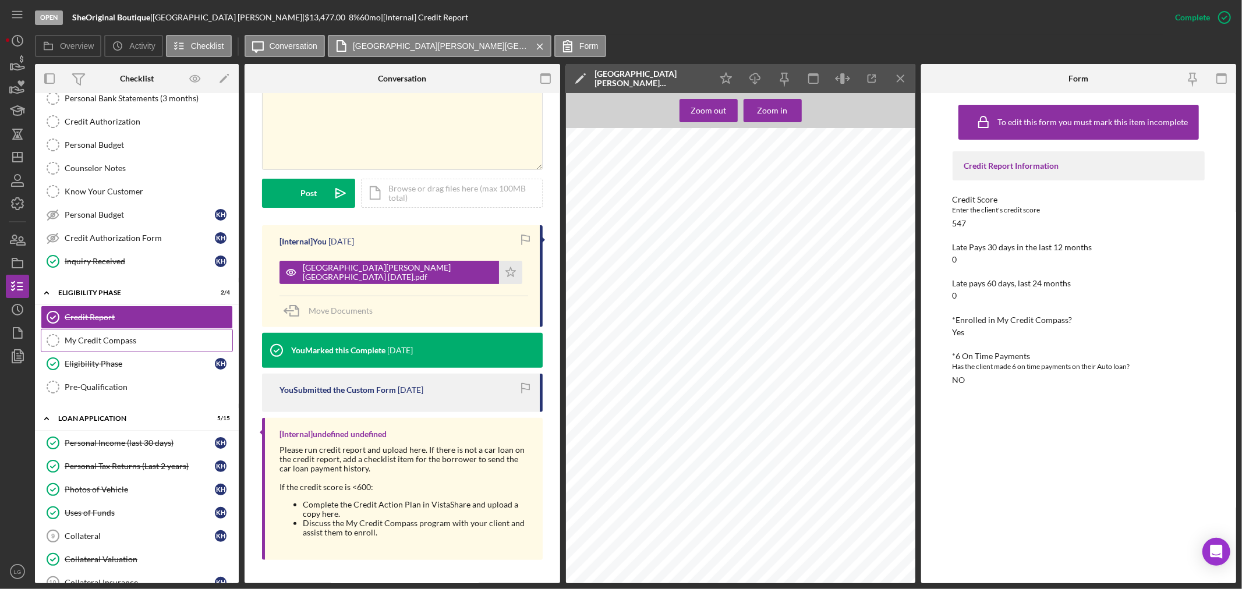
click at [98, 344] on div "My Credit Compass" at bounding box center [149, 340] width 168 height 9
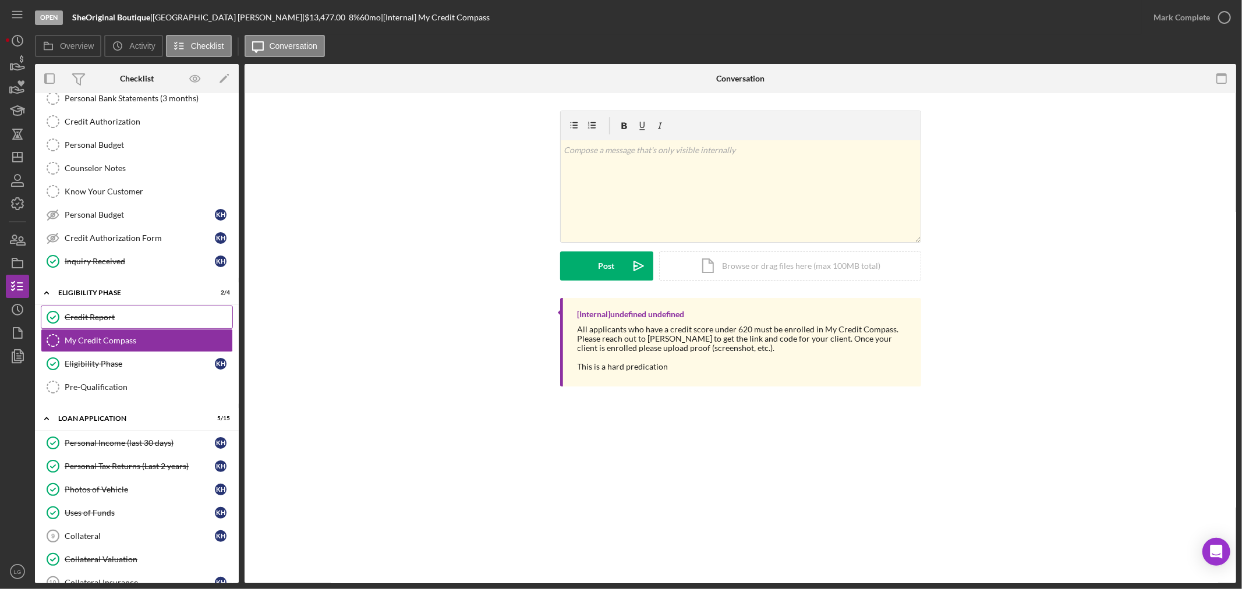
click at [78, 327] on link "Credit Report Credit Report" at bounding box center [137, 317] width 192 height 23
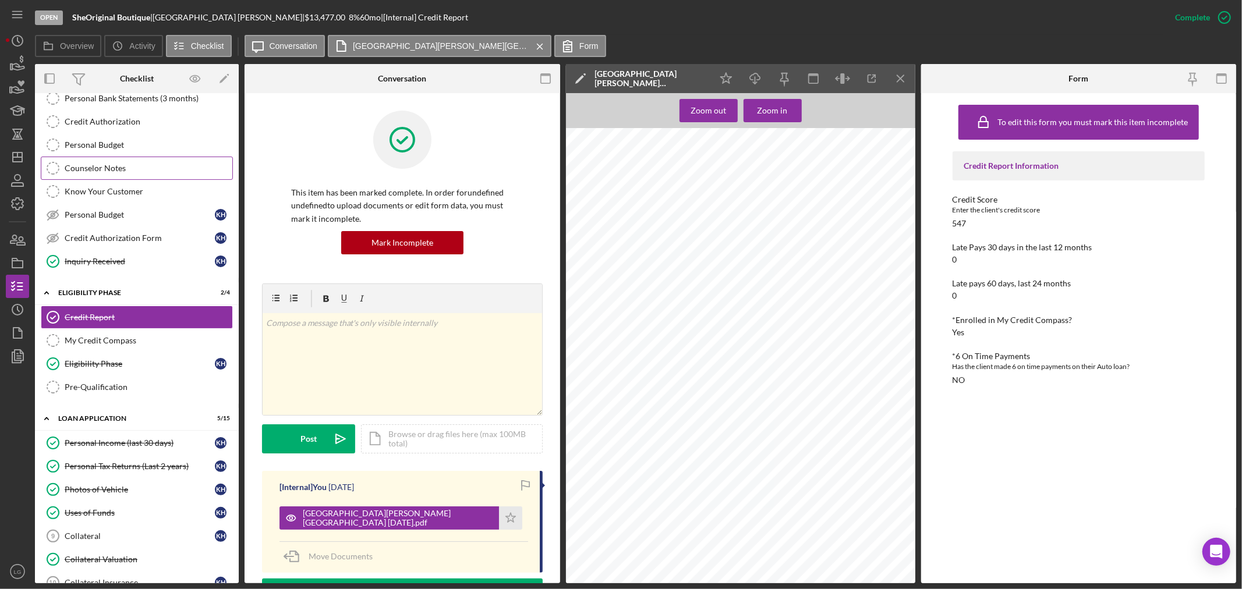
click at [127, 173] on div "Counselor Notes" at bounding box center [149, 168] width 168 height 9
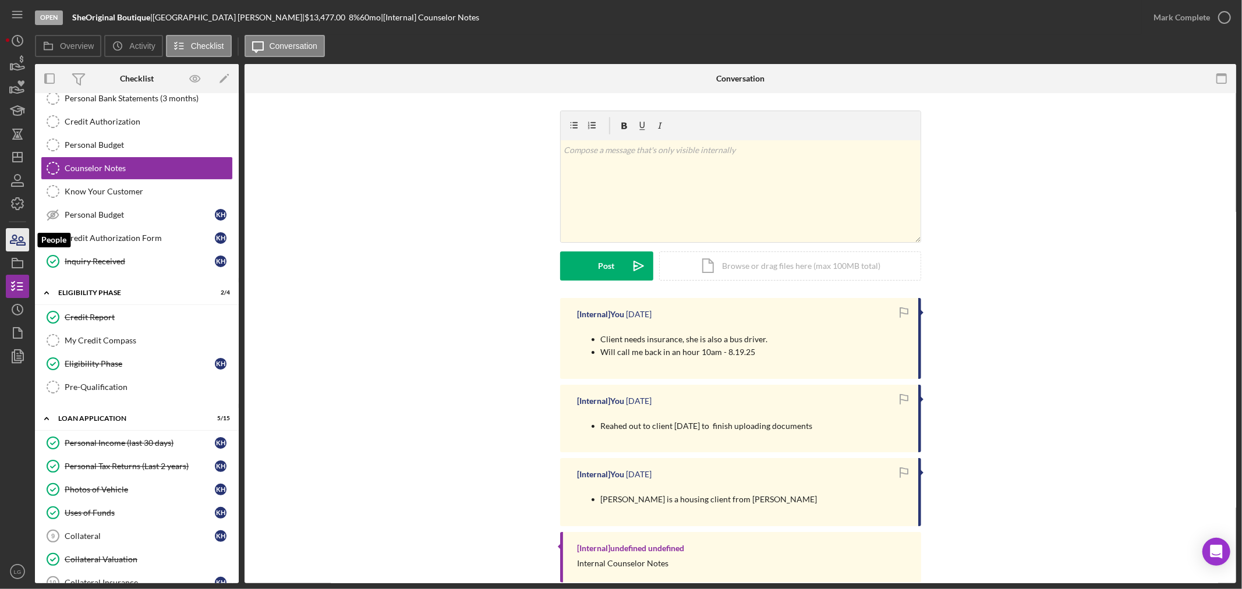
click at [8, 233] on icon "button" at bounding box center [17, 239] width 29 height 29
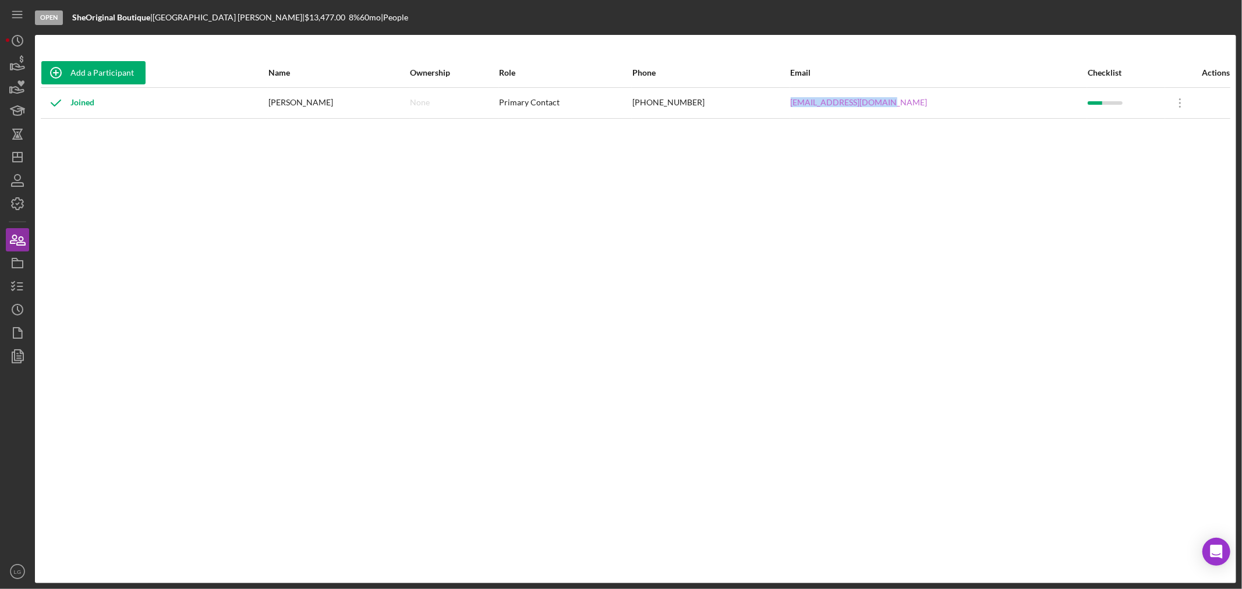
drag, startPoint x: 952, startPoint y: 101, endPoint x: 860, endPoint y: 102, distance: 91.4
click at [799, 103] on tr "Joined [GEOGRAPHIC_DATA][PERSON_NAME] None Primary Contact [PHONE_NUMBER] [EMAI…" at bounding box center [636, 102] width 1190 height 31
copy tr "[EMAIL_ADDRESS][DOMAIN_NAME]"
click at [22, 261] on rect "button" at bounding box center [17, 264] width 10 height 7
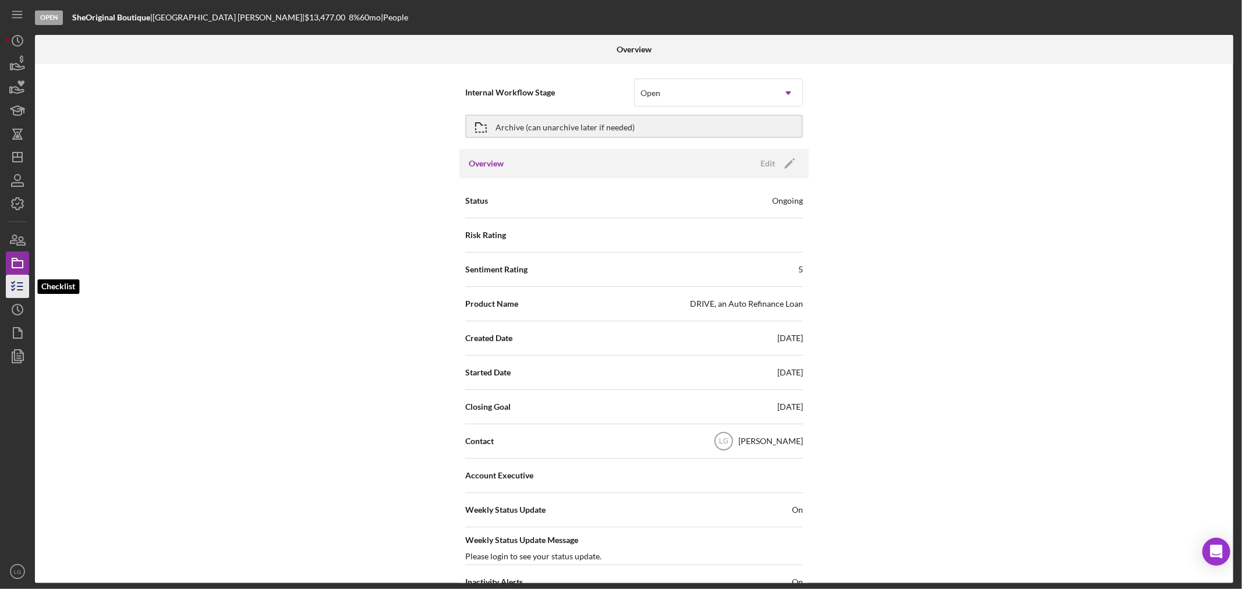
click at [12, 285] on icon "button" at bounding box center [17, 286] width 29 height 29
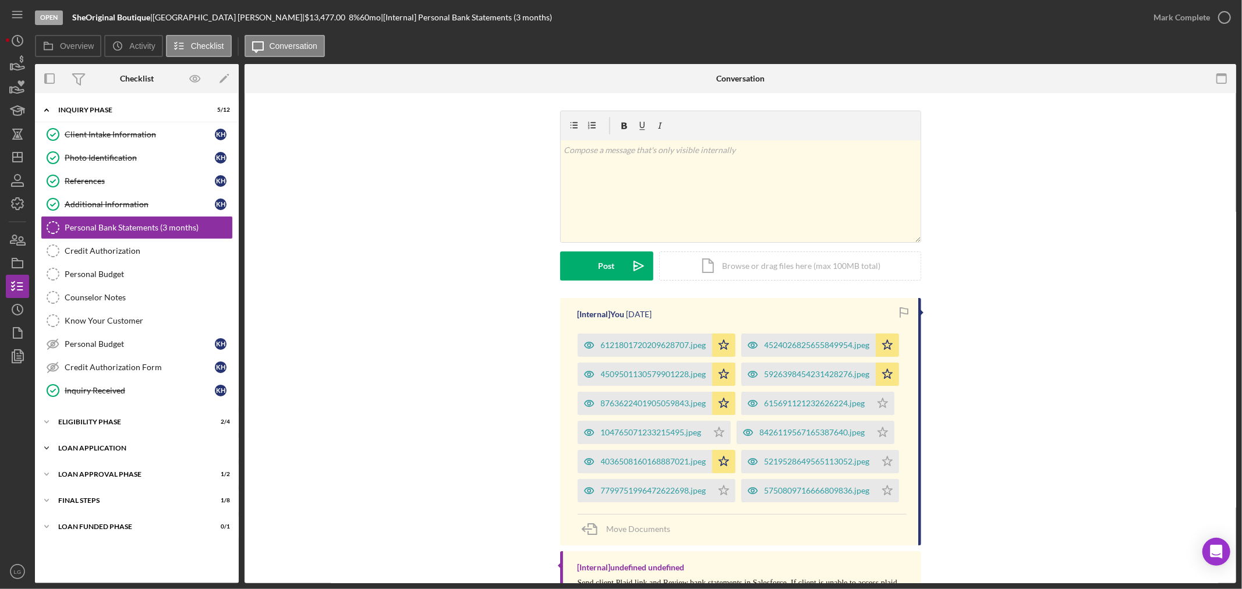
click at [157, 443] on div "Icon/Expander Loan Application 5 / 15" at bounding box center [137, 448] width 204 height 23
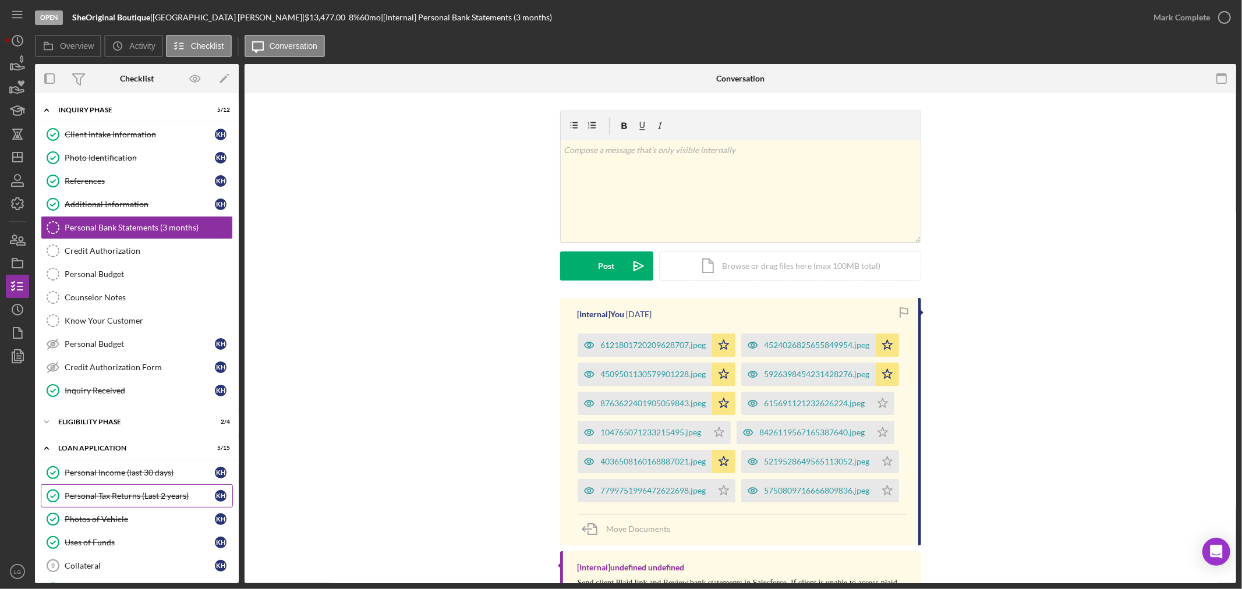
scroll to position [259, 0]
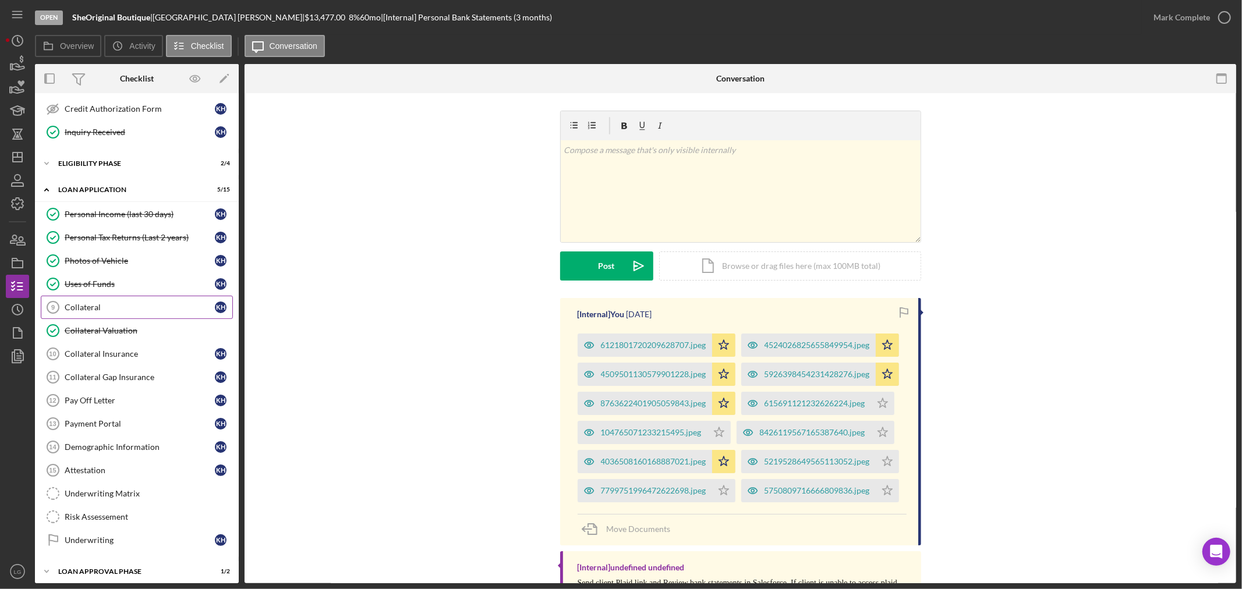
click at [99, 303] on link "Collateral 9 Collateral K H" at bounding box center [137, 307] width 192 height 23
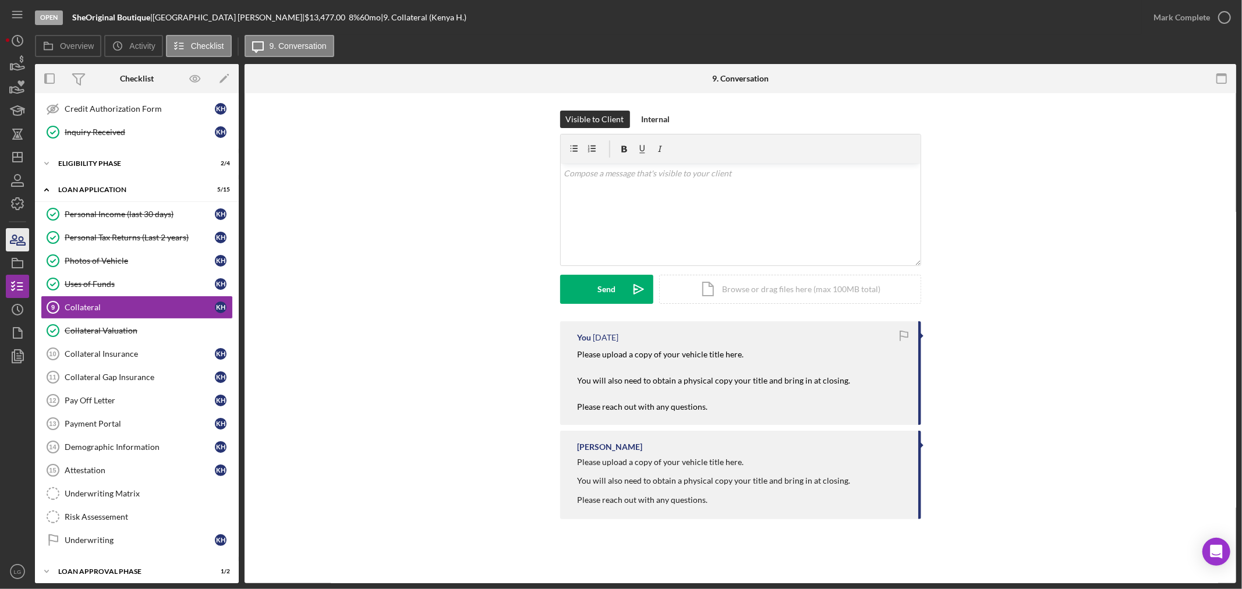
click at [18, 238] on icon "button" at bounding box center [17, 239] width 29 height 29
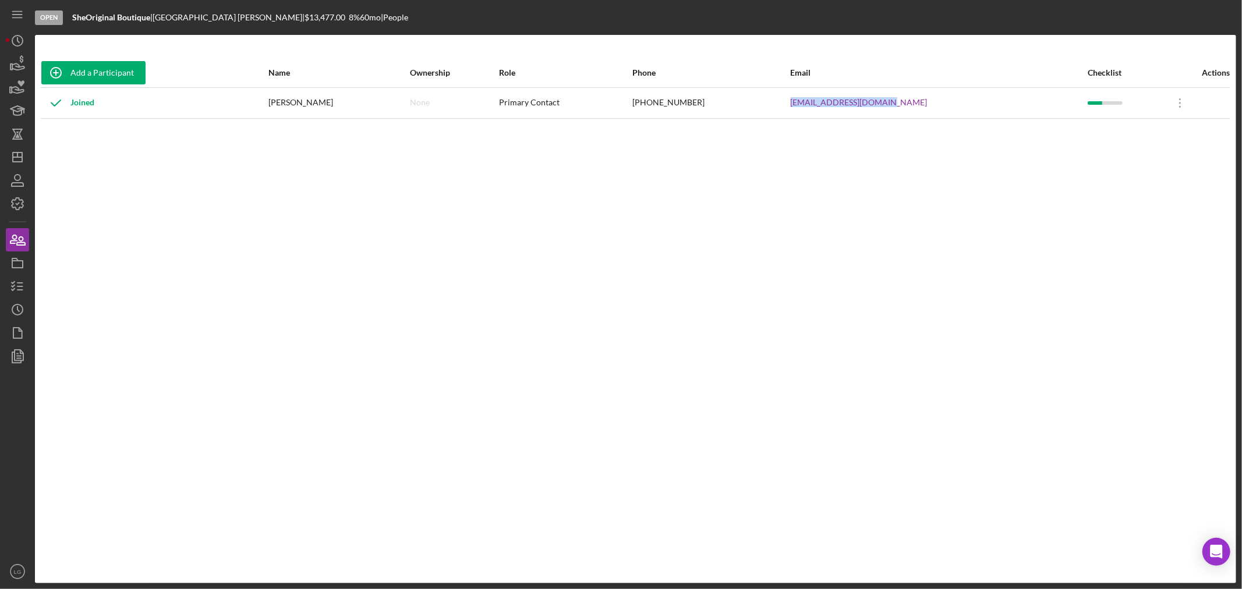
drag, startPoint x: 909, startPoint y: 98, endPoint x: 814, endPoint y: 105, distance: 95.2
click at [812, 105] on tr "Joined [GEOGRAPHIC_DATA][PERSON_NAME] None Primary Contact [PHONE_NUMBER] [EMAI…" at bounding box center [636, 102] width 1190 height 31
click at [22, 272] on icon "button" at bounding box center [17, 263] width 29 height 29
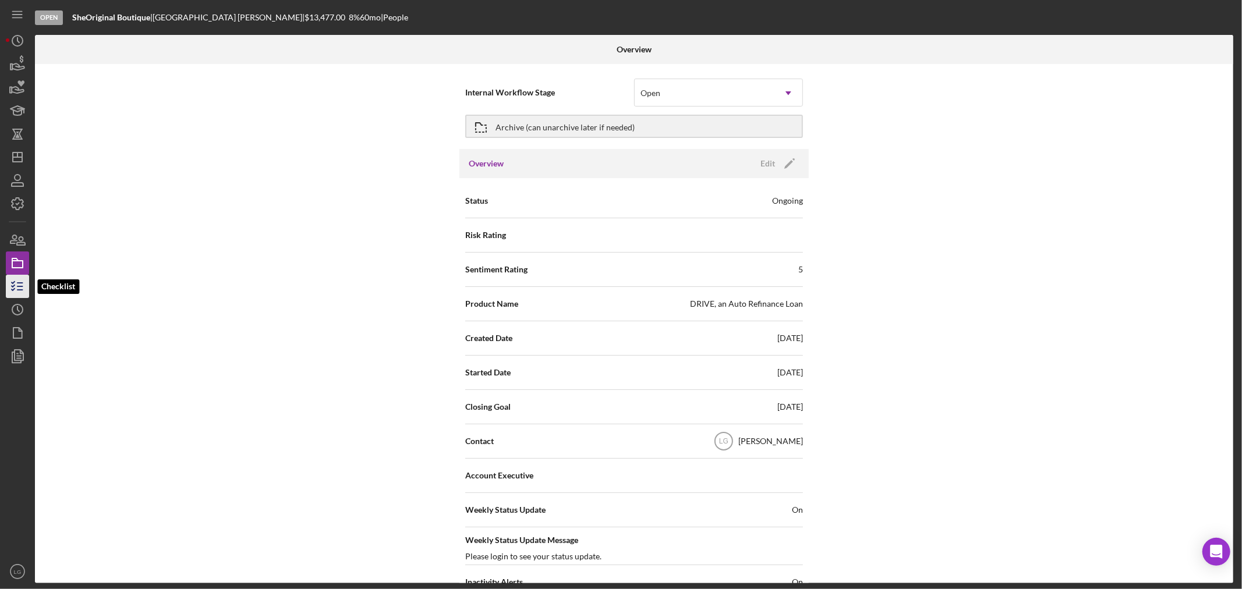
click at [22, 288] on icon "button" at bounding box center [17, 286] width 29 height 29
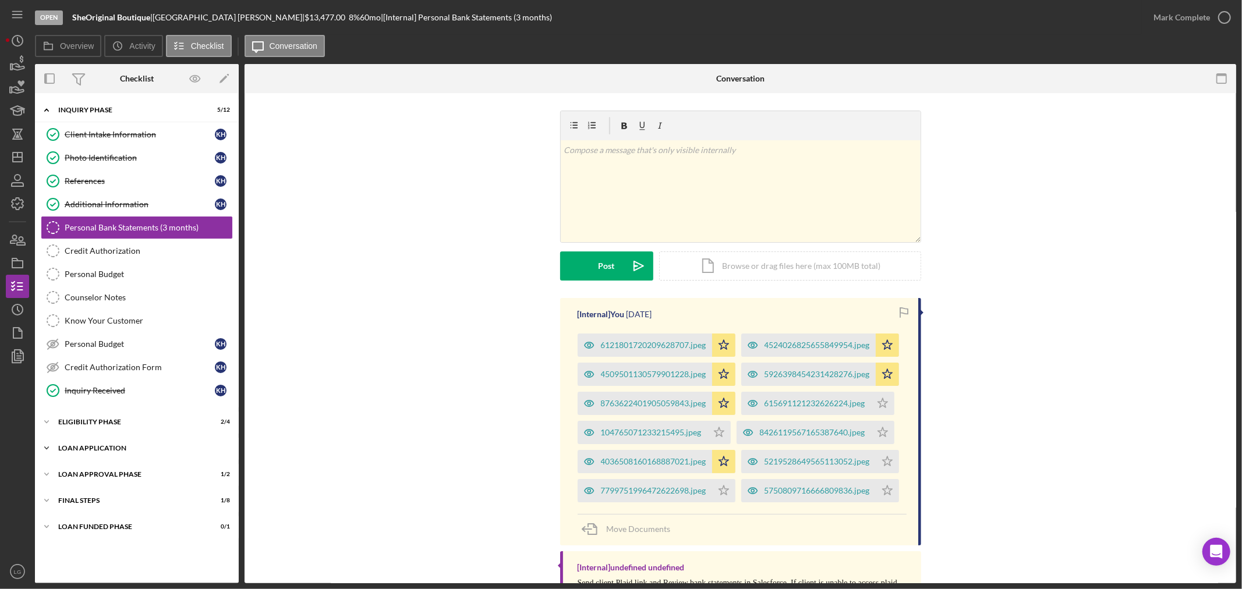
click at [170, 459] on div "Icon/Expander Loan Application 5 / 15" at bounding box center [137, 448] width 204 height 23
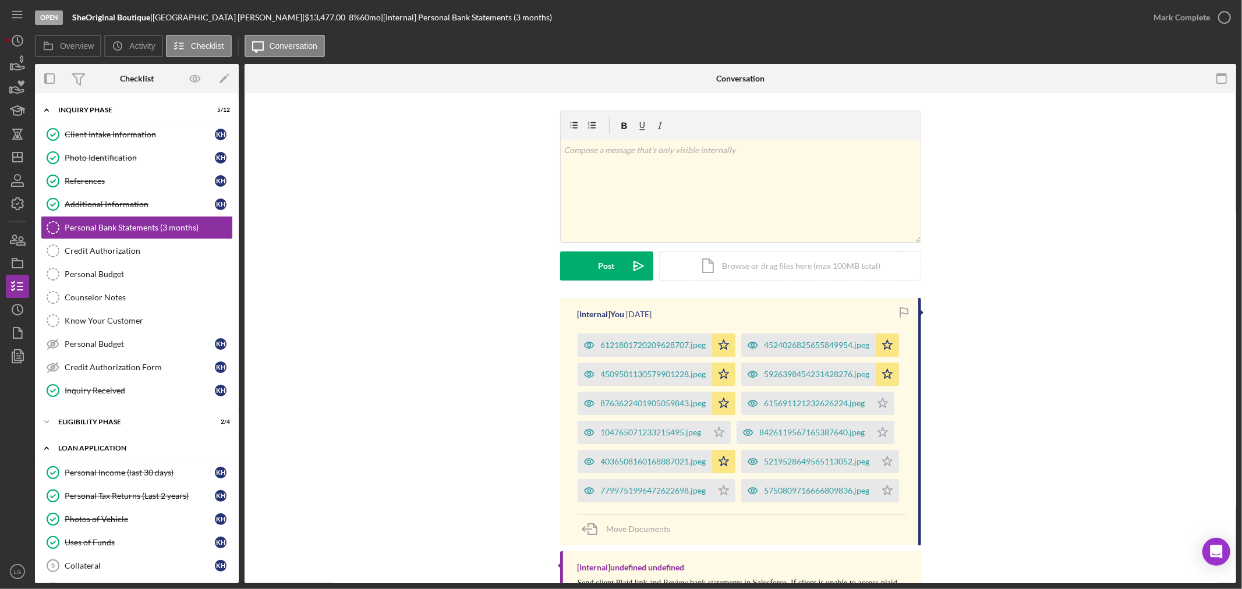
scroll to position [194, 0]
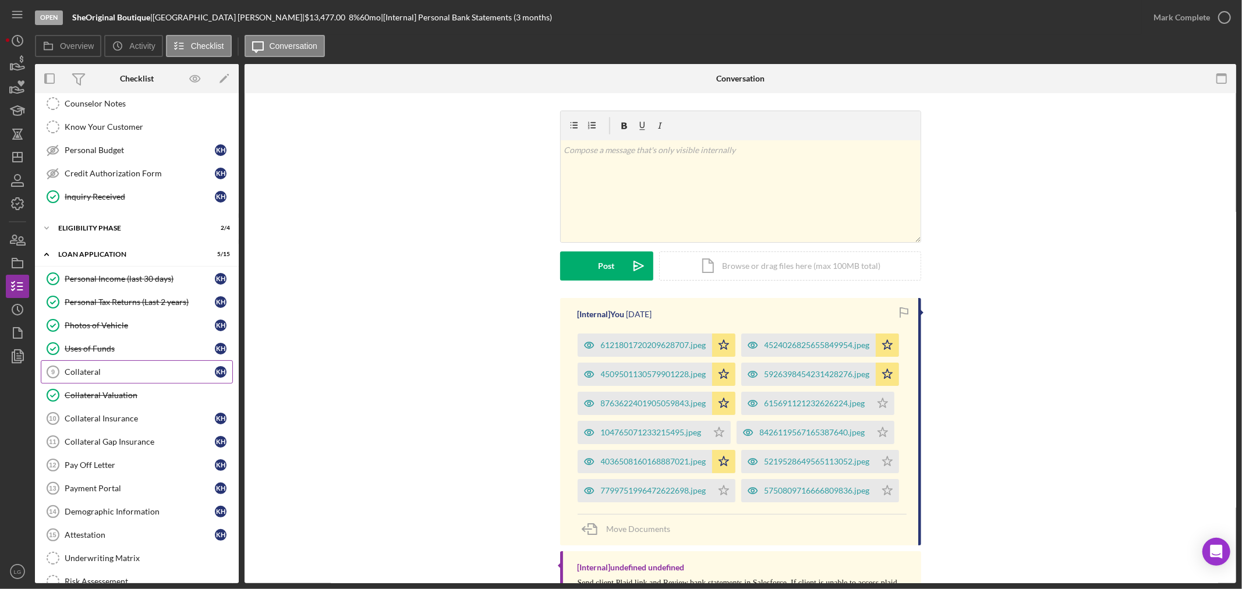
click at [115, 377] on div "Collateral" at bounding box center [140, 372] width 150 height 9
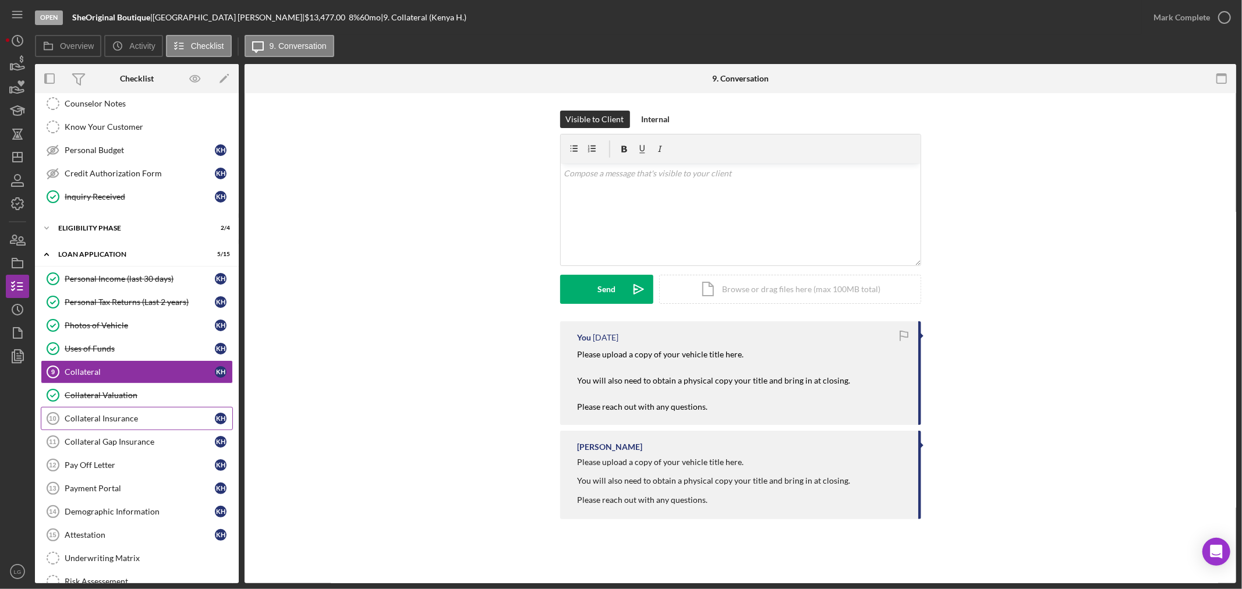
click at [133, 427] on link "Collateral Insurance 10 Collateral Insurance K H" at bounding box center [137, 418] width 192 height 23
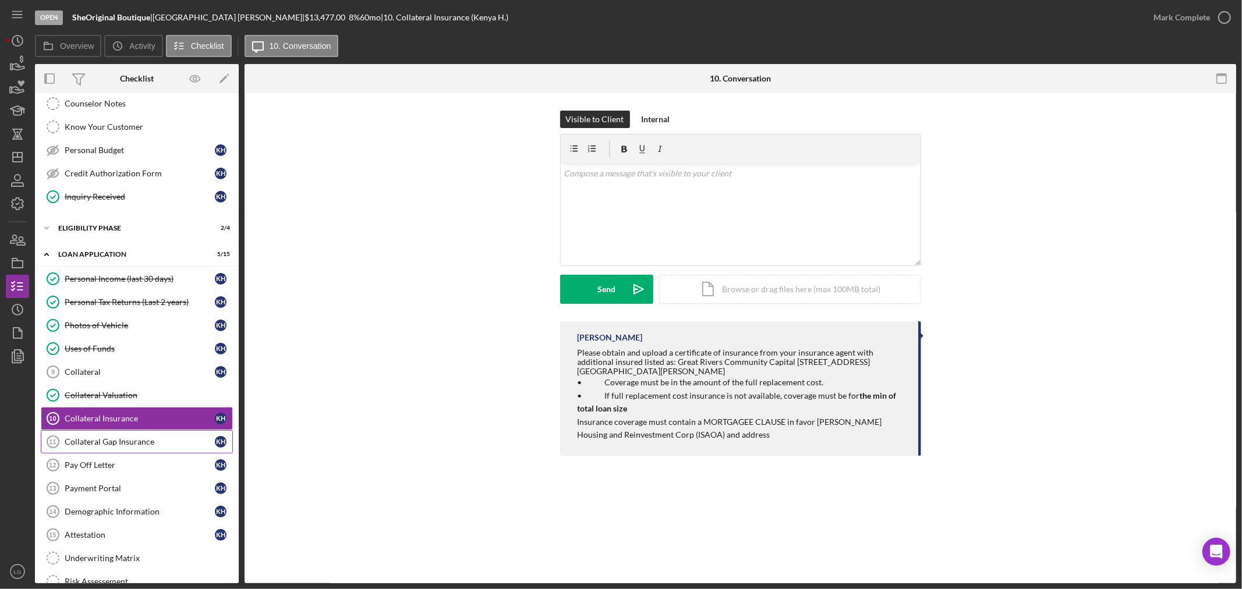
click at [125, 441] on div "Collateral Gap Insurance" at bounding box center [140, 441] width 150 height 9
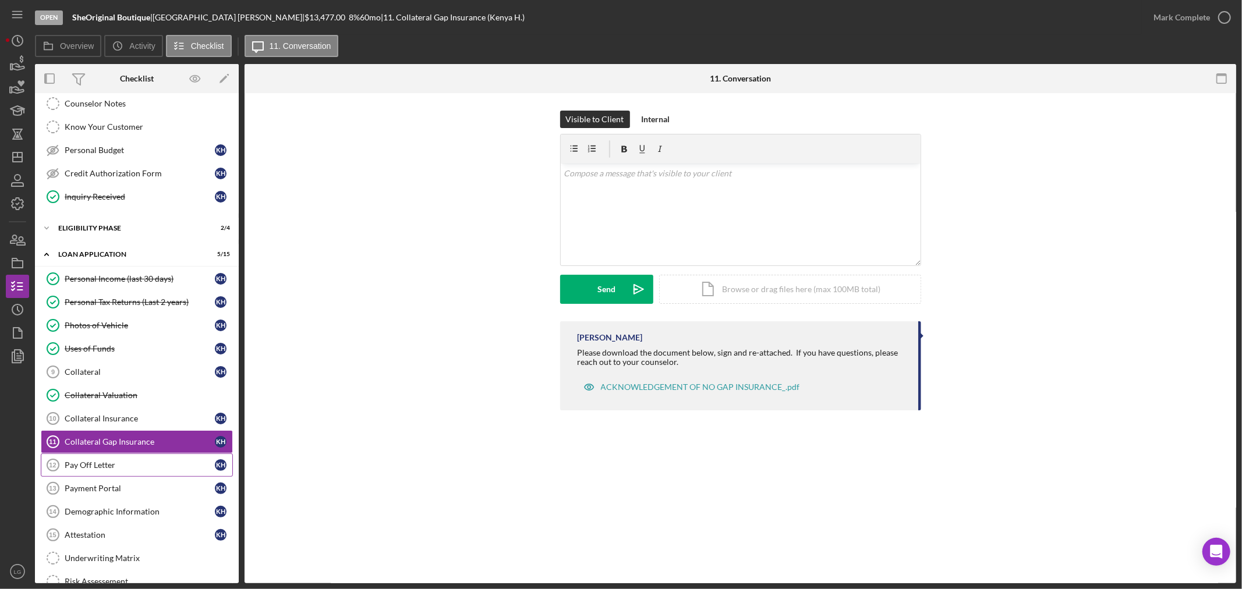
click at [91, 473] on link "Pay Off Letter 12 Pay Off Letter K H" at bounding box center [137, 465] width 192 height 23
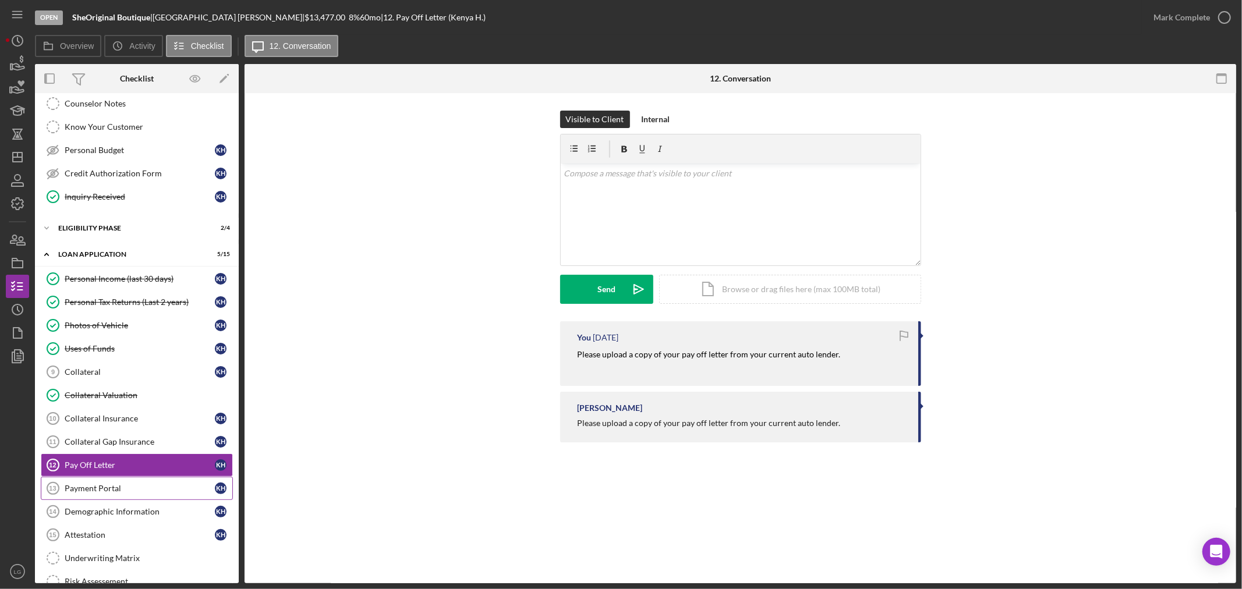
click at [135, 493] on div "Payment Portal" at bounding box center [140, 488] width 150 height 9
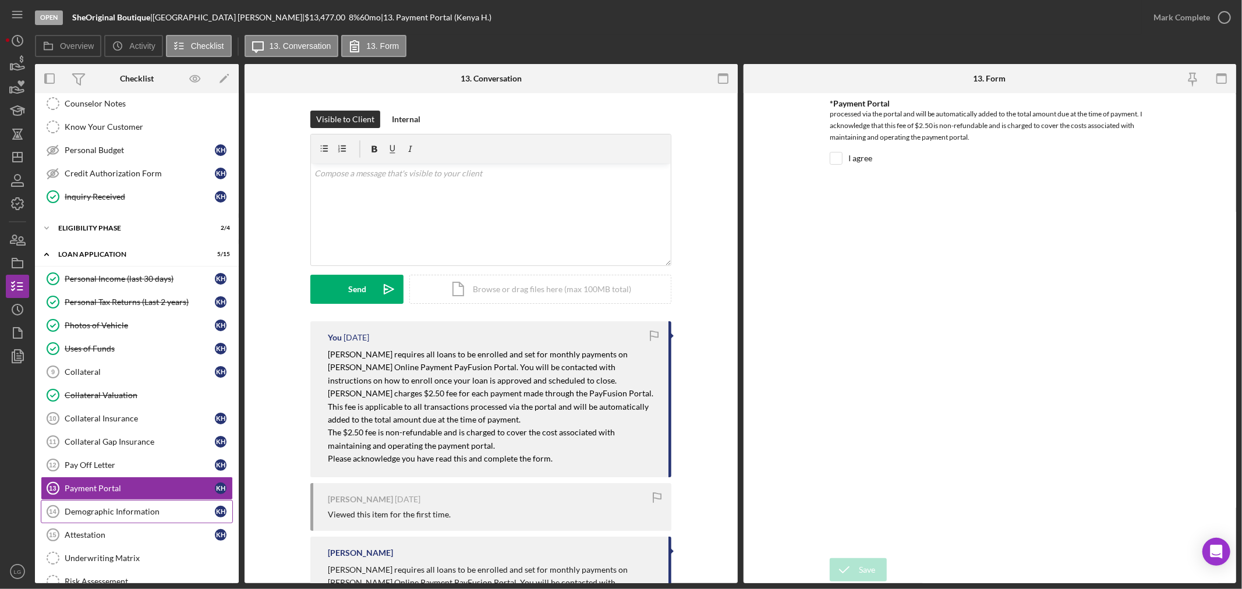
click at [105, 523] on link "Demographic Information 14 Demographic Information K H" at bounding box center [137, 511] width 192 height 23
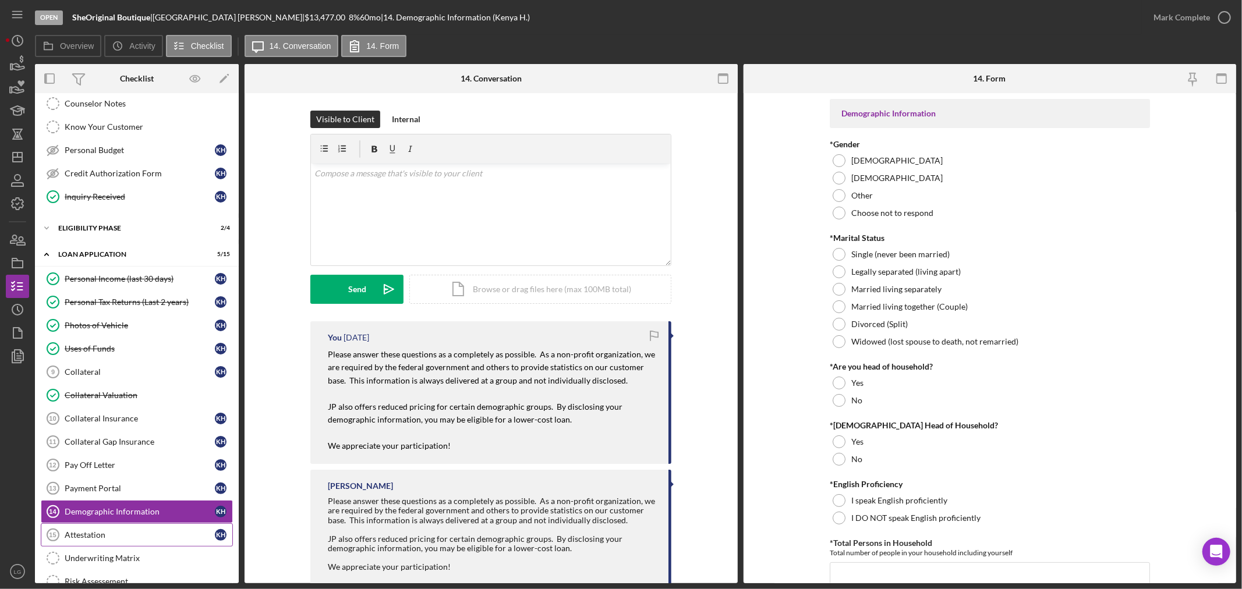
click at [102, 534] on div "Attestation" at bounding box center [140, 535] width 150 height 9
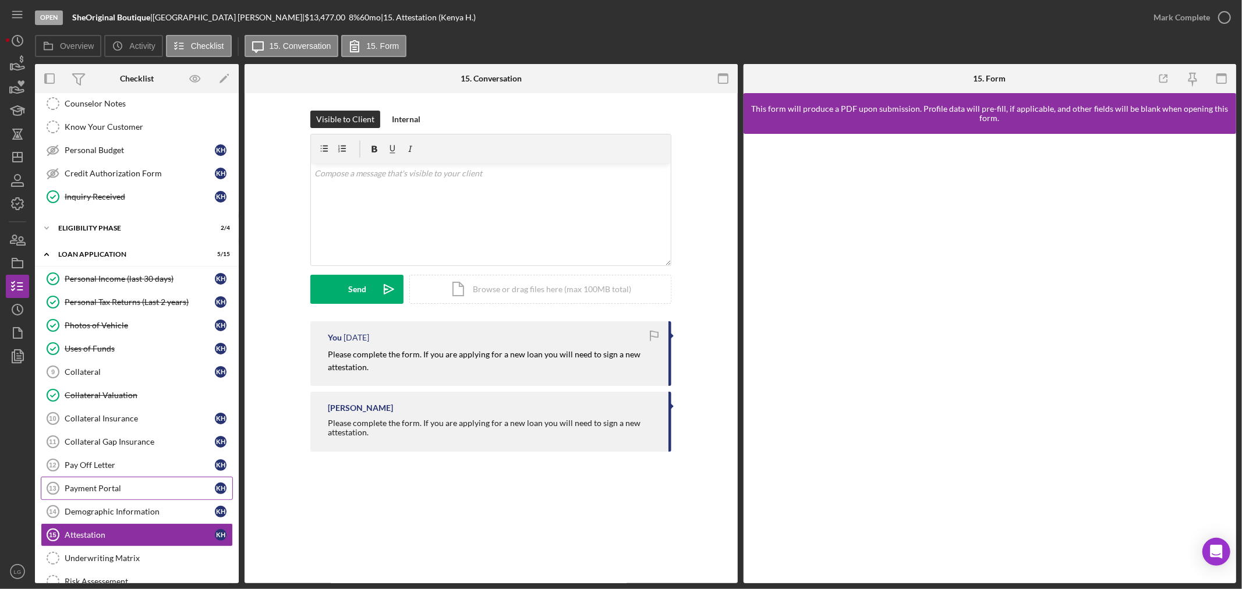
scroll to position [321, 0]
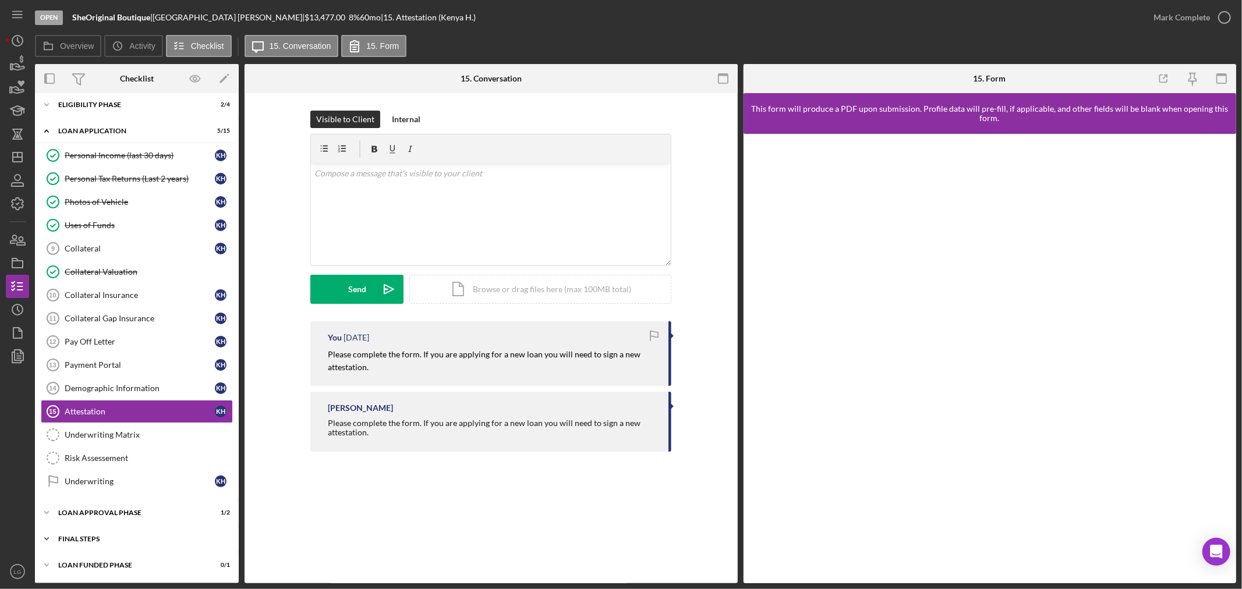
click at [156, 545] on div "Icon/Expander FINAL STEPS 1 / 8" at bounding box center [137, 539] width 204 height 23
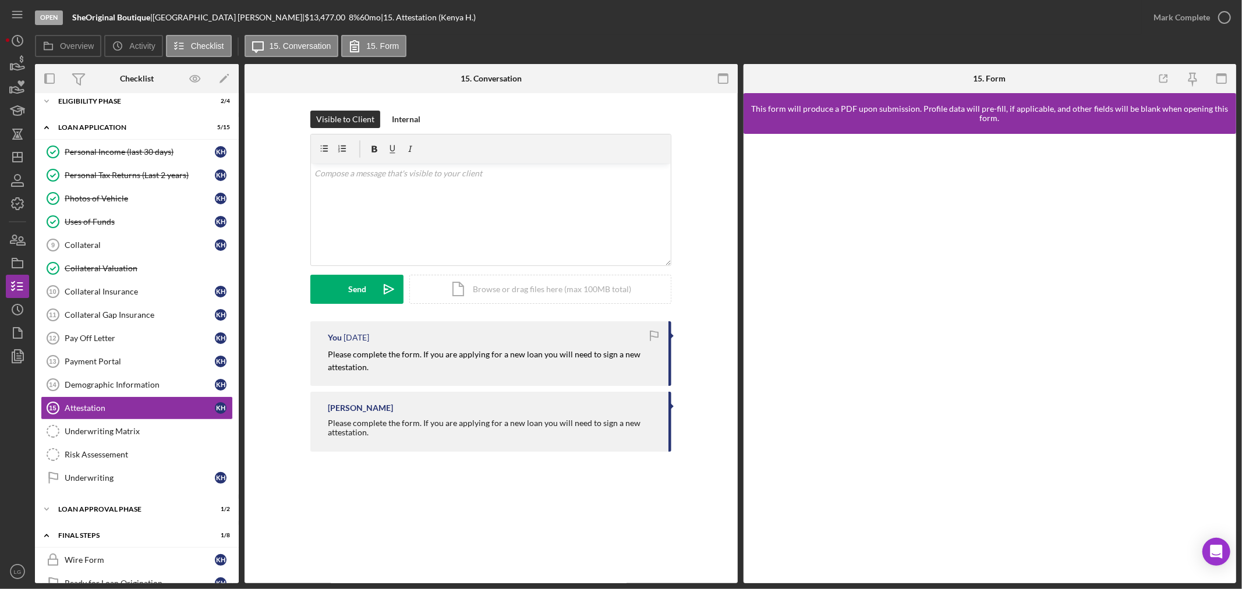
scroll to position [450, 0]
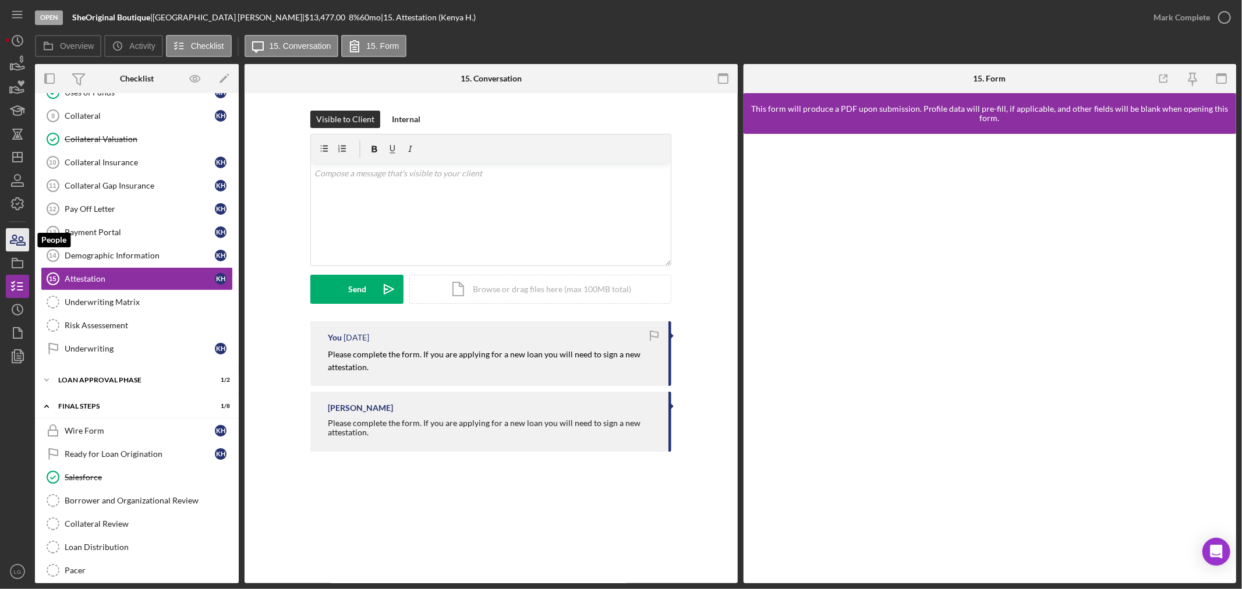
click at [18, 238] on icon "button" at bounding box center [17, 239] width 29 height 29
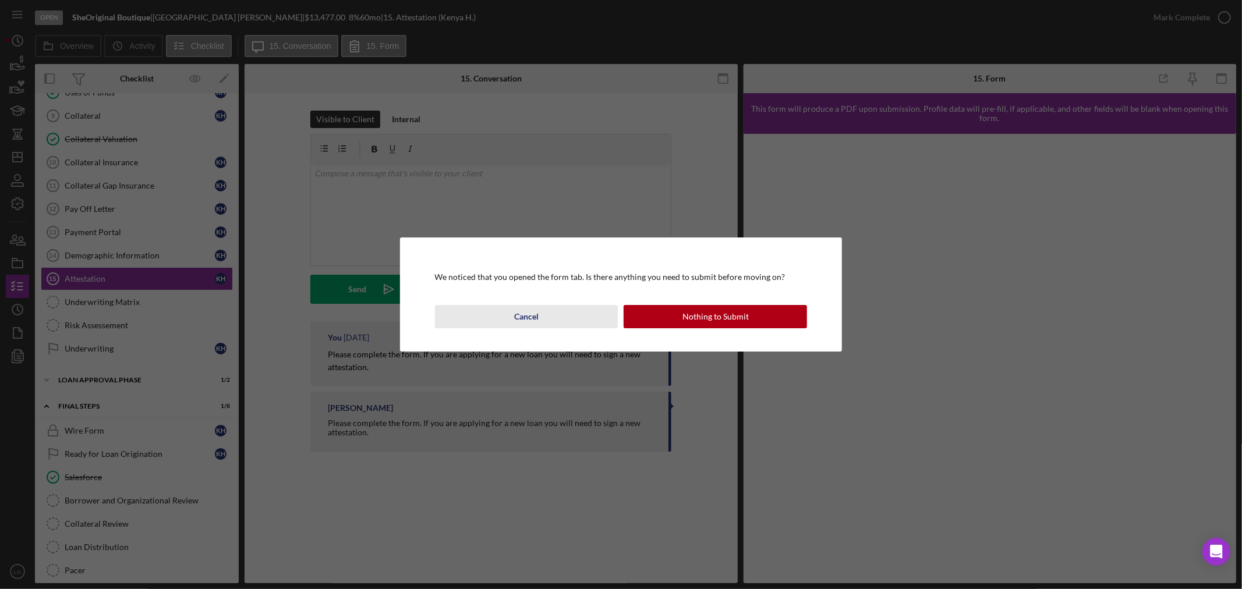
click at [567, 315] on button "Cancel" at bounding box center [526, 316] width 183 height 23
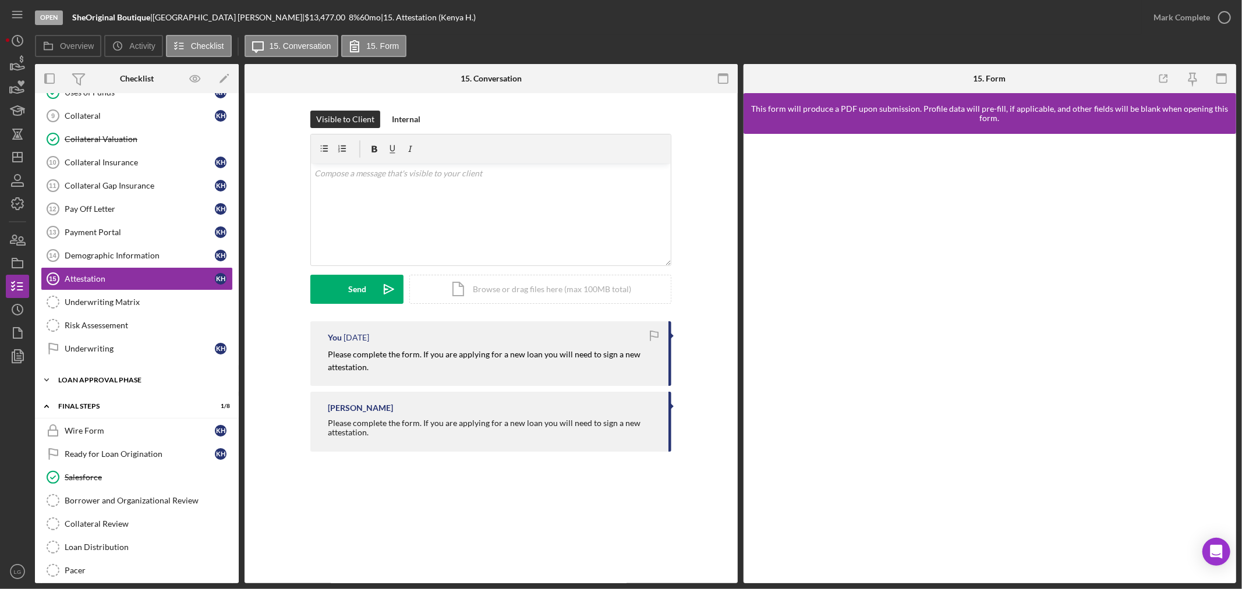
click at [86, 383] on div "Loan Approval Phase" at bounding box center [141, 380] width 166 height 7
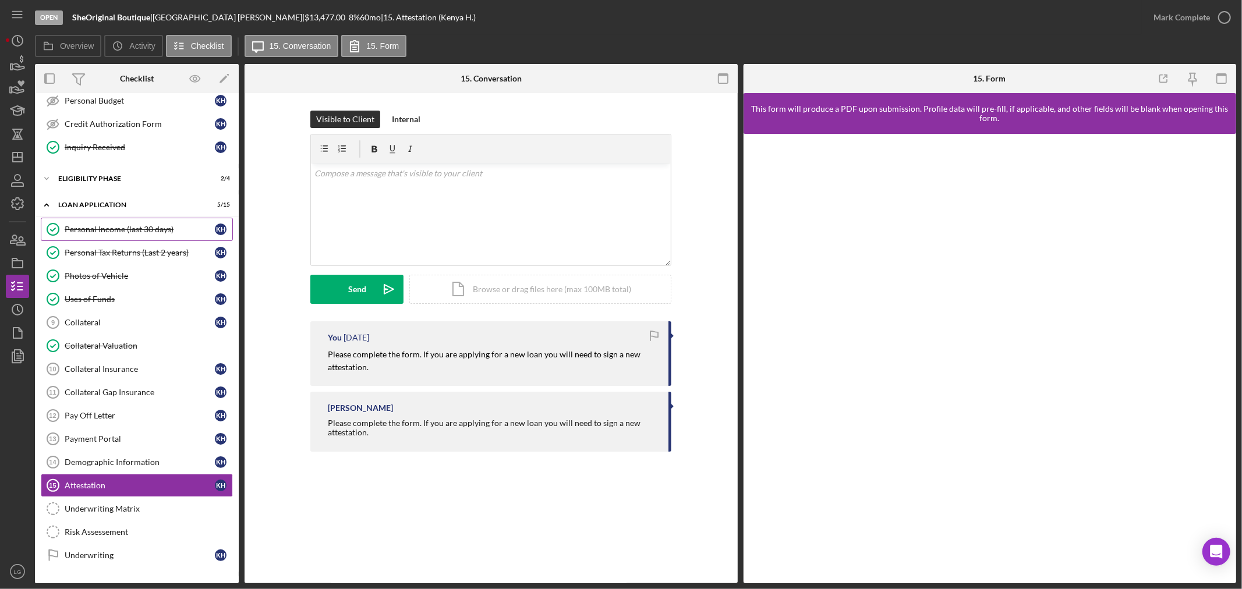
scroll to position [50, 0]
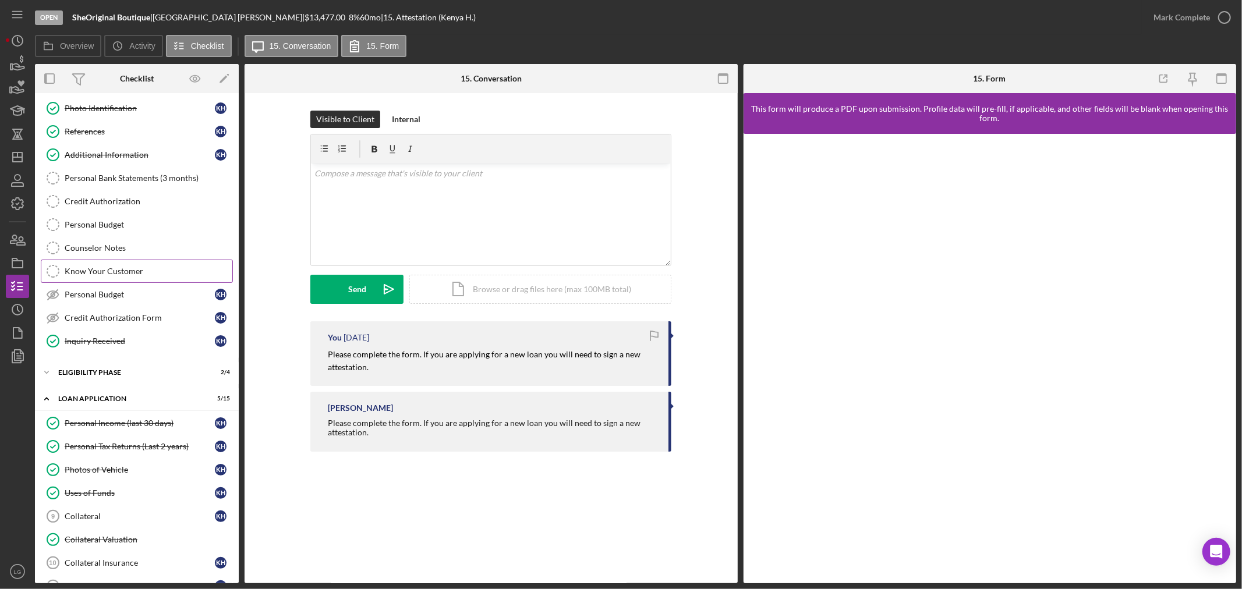
click at [66, 272] on div "Know Your Customer" at bounding box center [149, 271] width 168 height 9
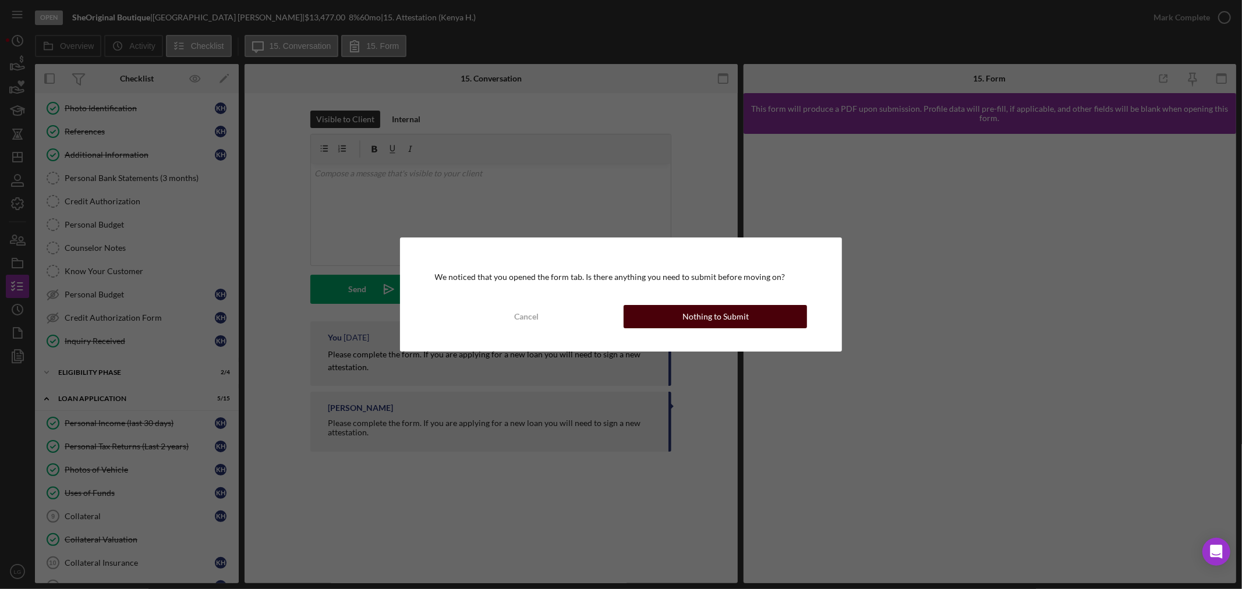
click at [718, 317] on div "Nothing to Submit" at bounding box center [716, 316] width 66 height 23
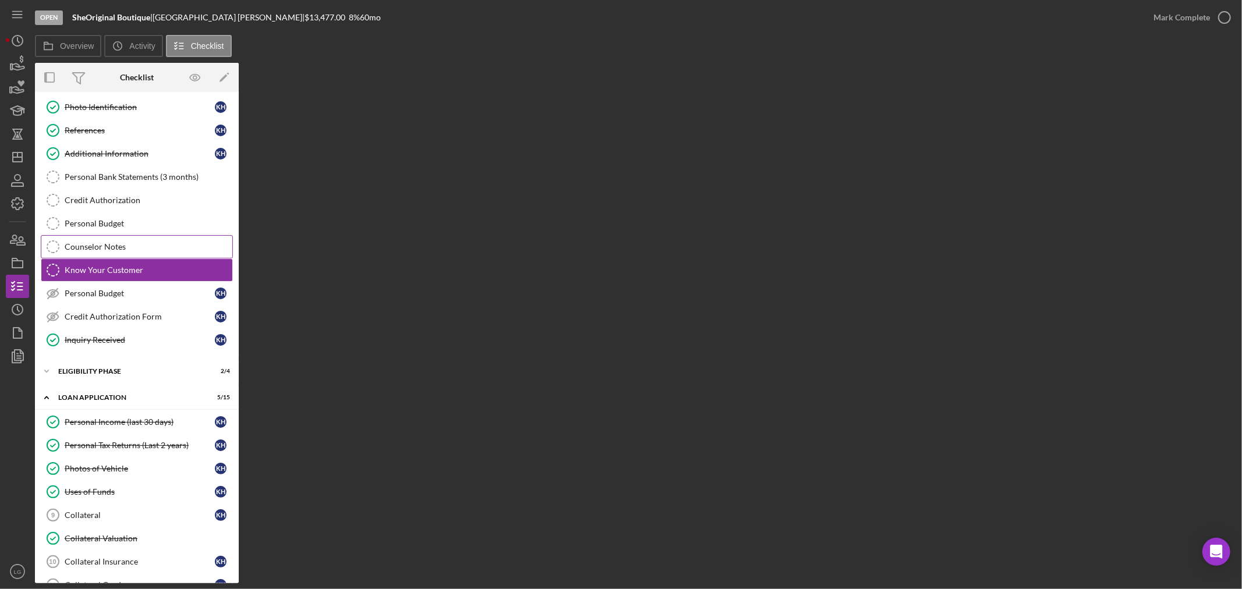
drag, startPoint x: 116, startPoint y: 239, endPoint x: 119, endPoint y: 255, distance: 16.6
click at [115, 249] on link "Counselor Notes Counselor Notes" at bounding box center [137, 246] width 192 height 23
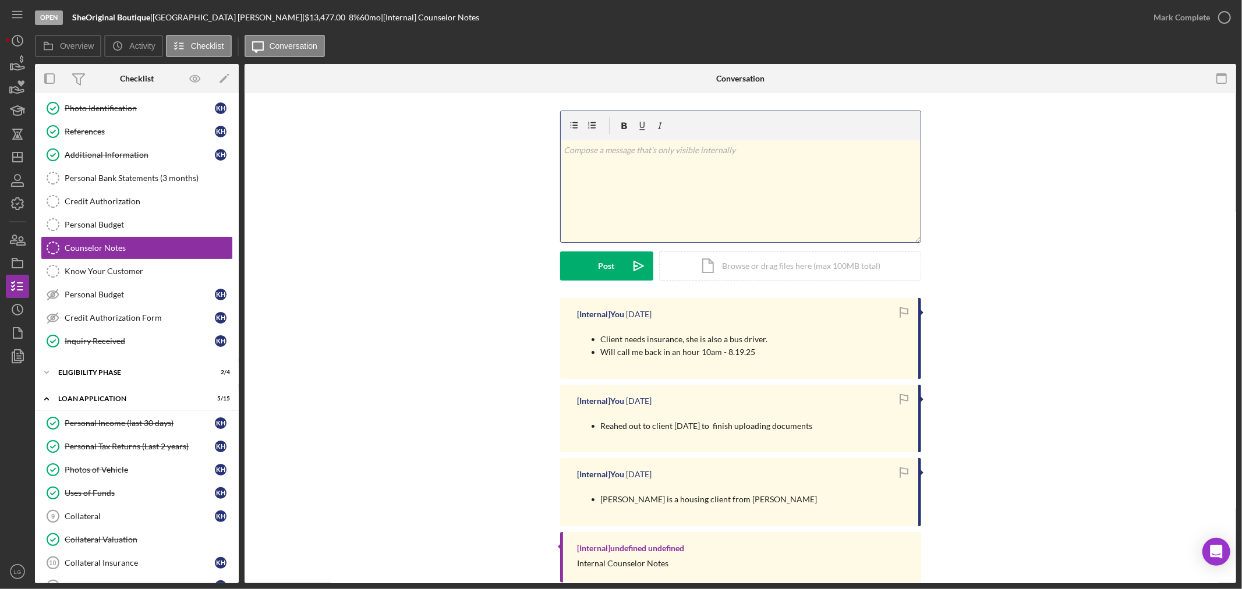
click at [835, 190] on div "v Color teal Color pink Remove color Add row above Add row below Add column bef…" at bounding box center [741, 191] width 360 height 102
drag, startPoint x: 19, startPoint y: 241, endPoint x: 29, endPoint y: 239, distance: 10.6
click at [19, 241] on icon "button" at bounding box center [17, 239] width 29 height 29
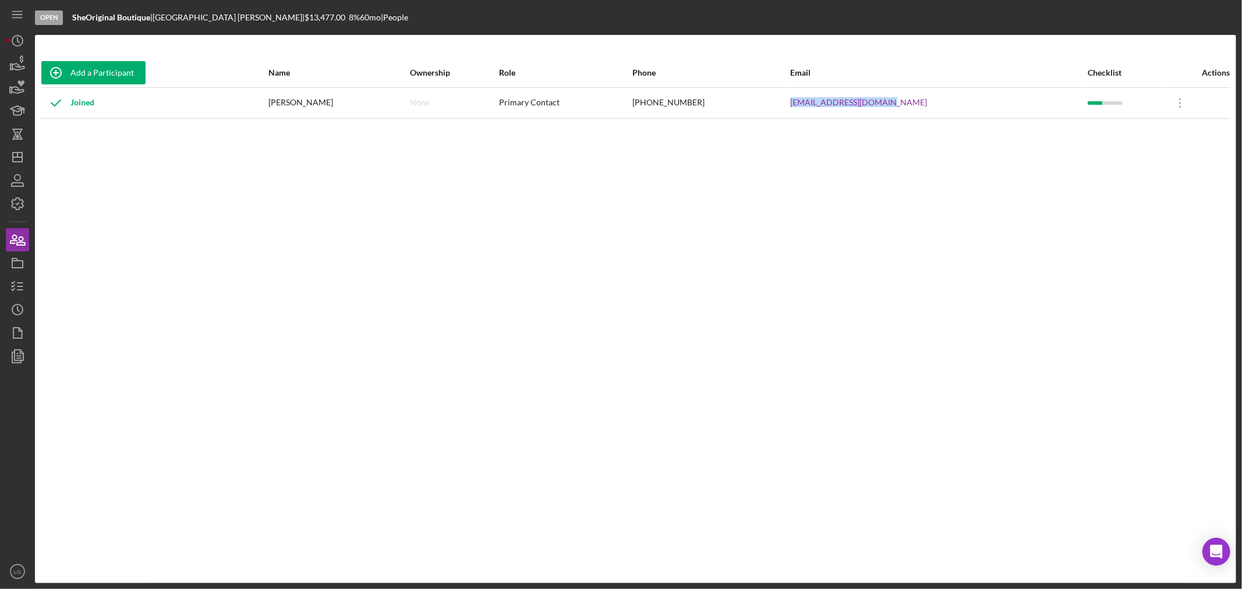
drag, startPoint x: 942, startPoint y: 101, endPoint x: 815, endPoint y: 101, distance: 126.4
click at [815, 101] on tr "Joined [GEOGRAPHIC_DATA][PERSON_NAME] None Primary Contact [PHONE_NUMBER] [EMAI…" at bounding box center [636, 102] width 1190 height 31
copy tr "[EMAIL_ADDRESS][DOMAIN_NAME]"
